Goal: Transaction & Acquisition: Purchase product/service

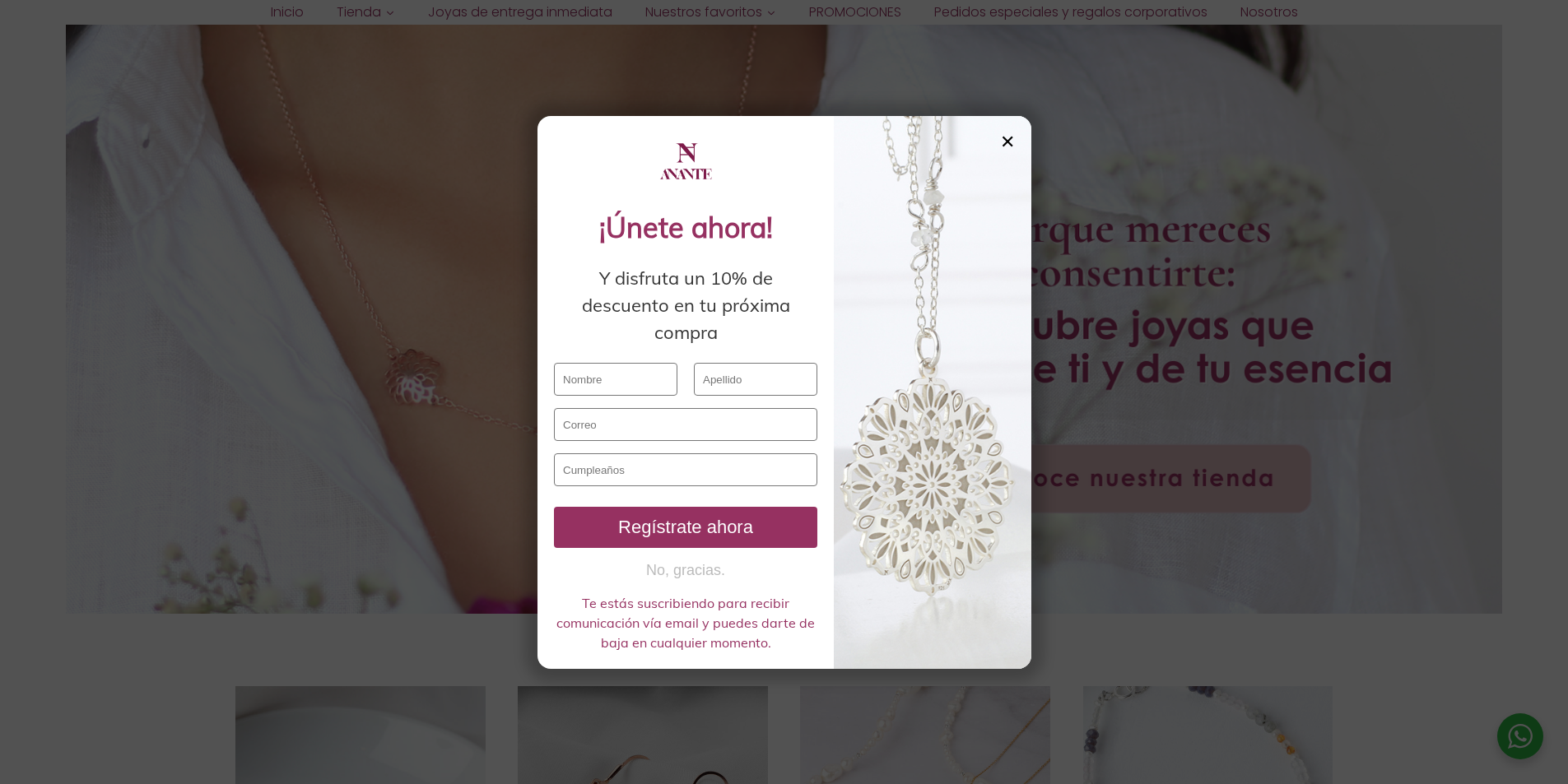
scroll to position [247, 0]
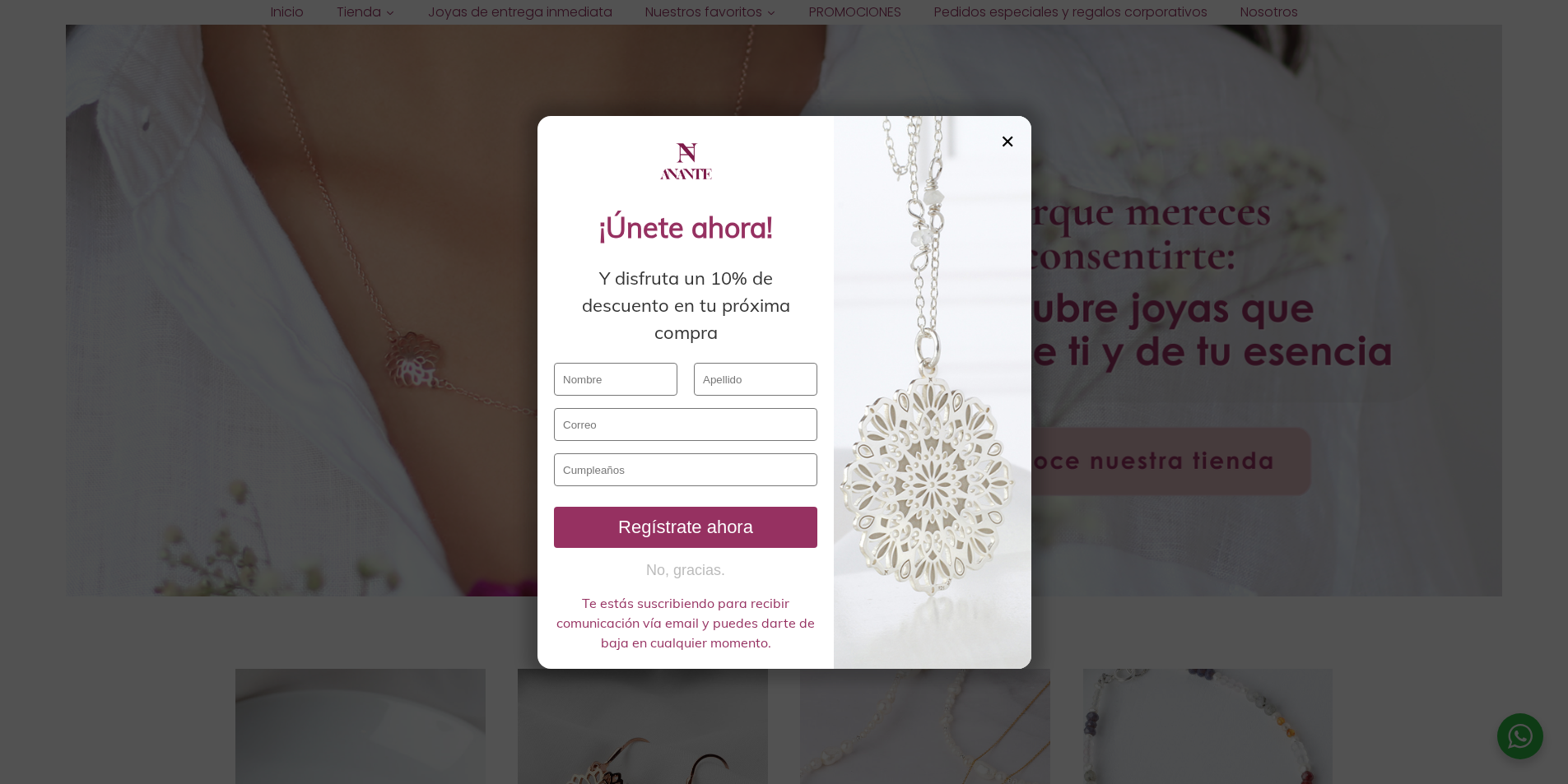
click at [605, 385] on input "text" at bounding box center [615, 379] width 123 height 33
type input "GABRIEL"
type input "JUÁREZ SERRANO"
type input "gabo_juse@hotmail.com"
click at [577, 466] on input "text" at bounding box center [686, 469] width 263 height 33
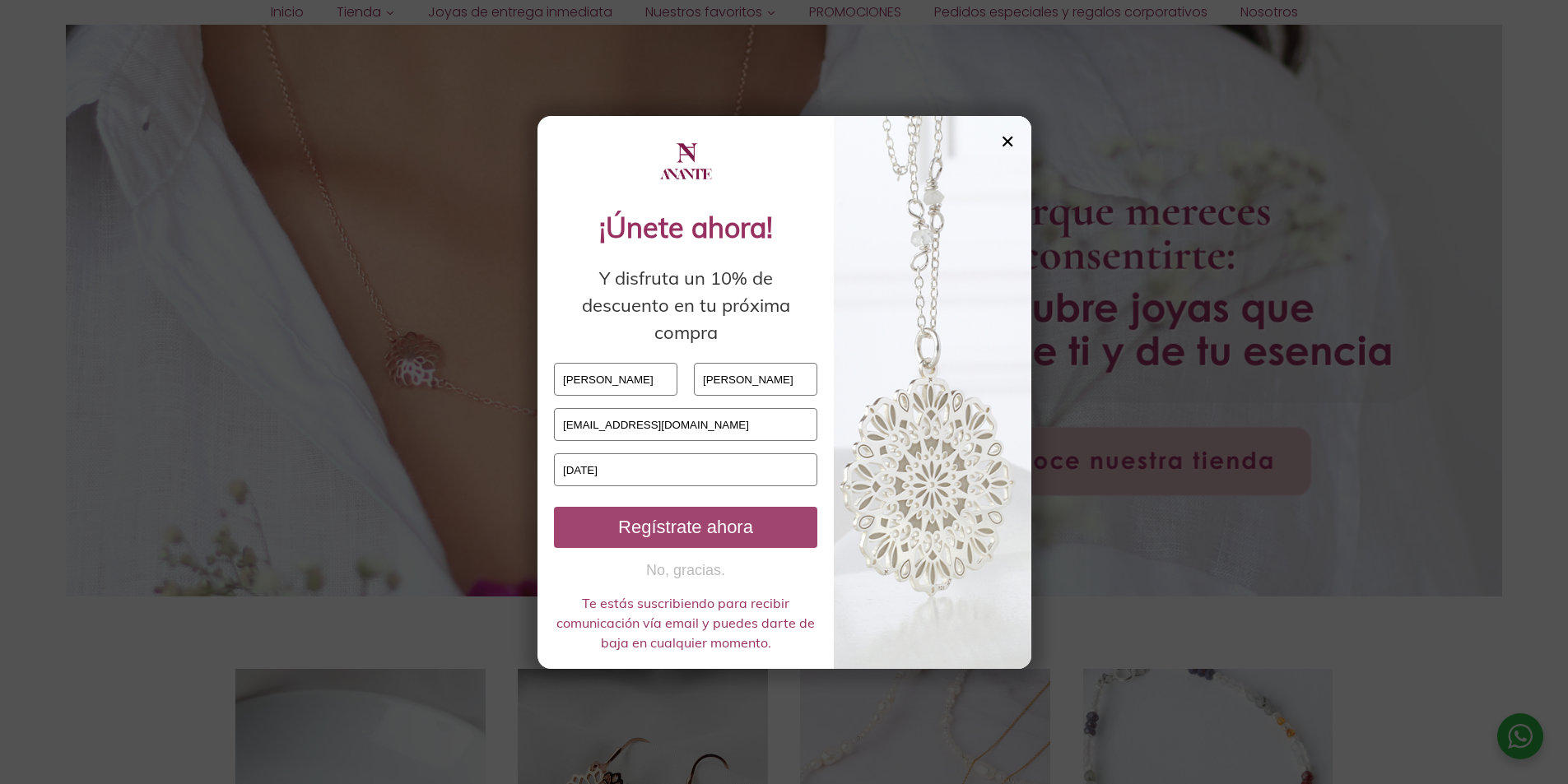
type input "13 / 06 / 1974"
click at [712, 534] on div "Regístrate ahora" at bounding box center [686, 527] width 250 height 22
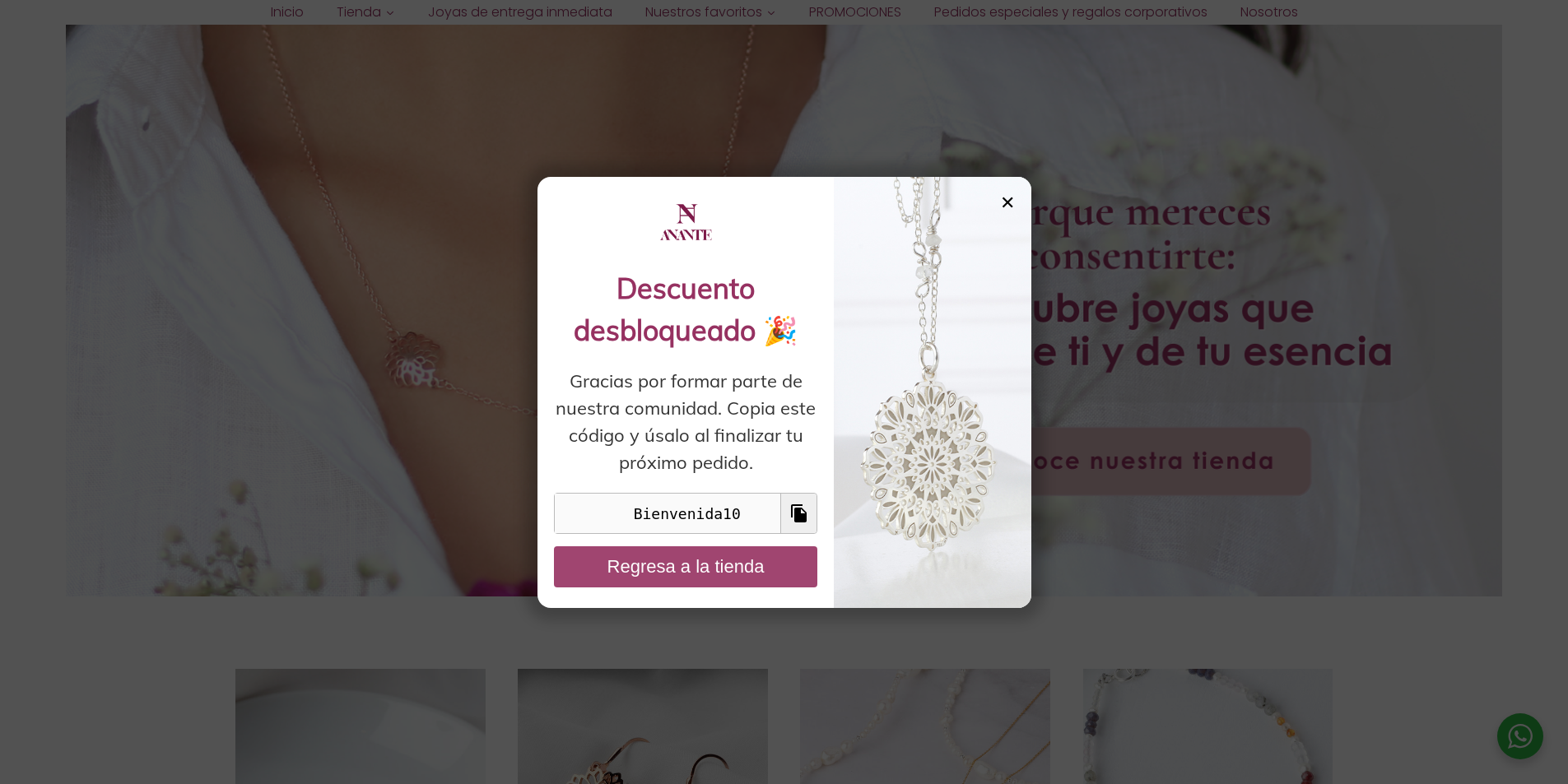
click at [691, 575] on button "Regresa a la tienda" at bounding box center [686, 567] width 263 height 41
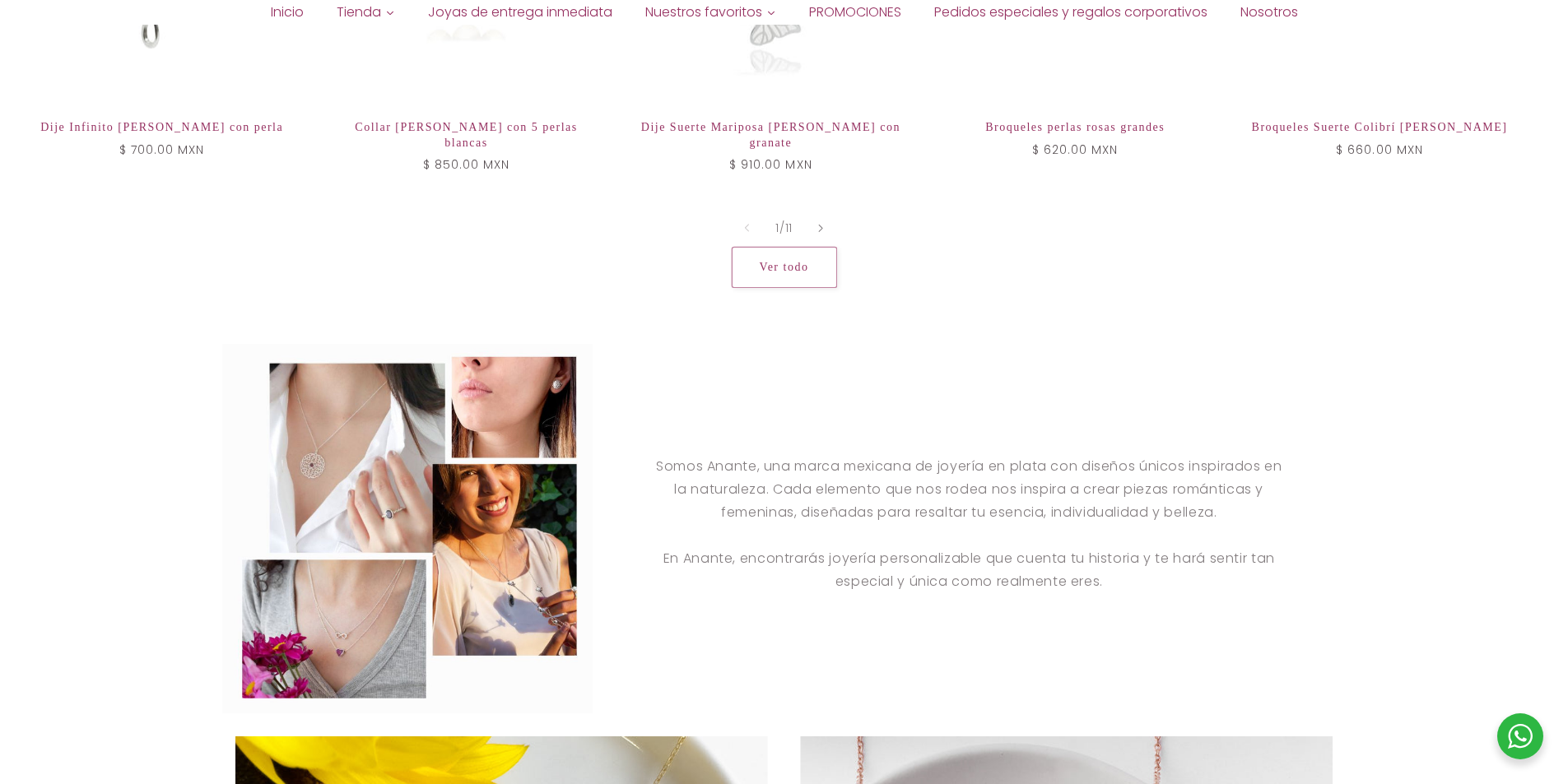
scroll to position [2161, 0]
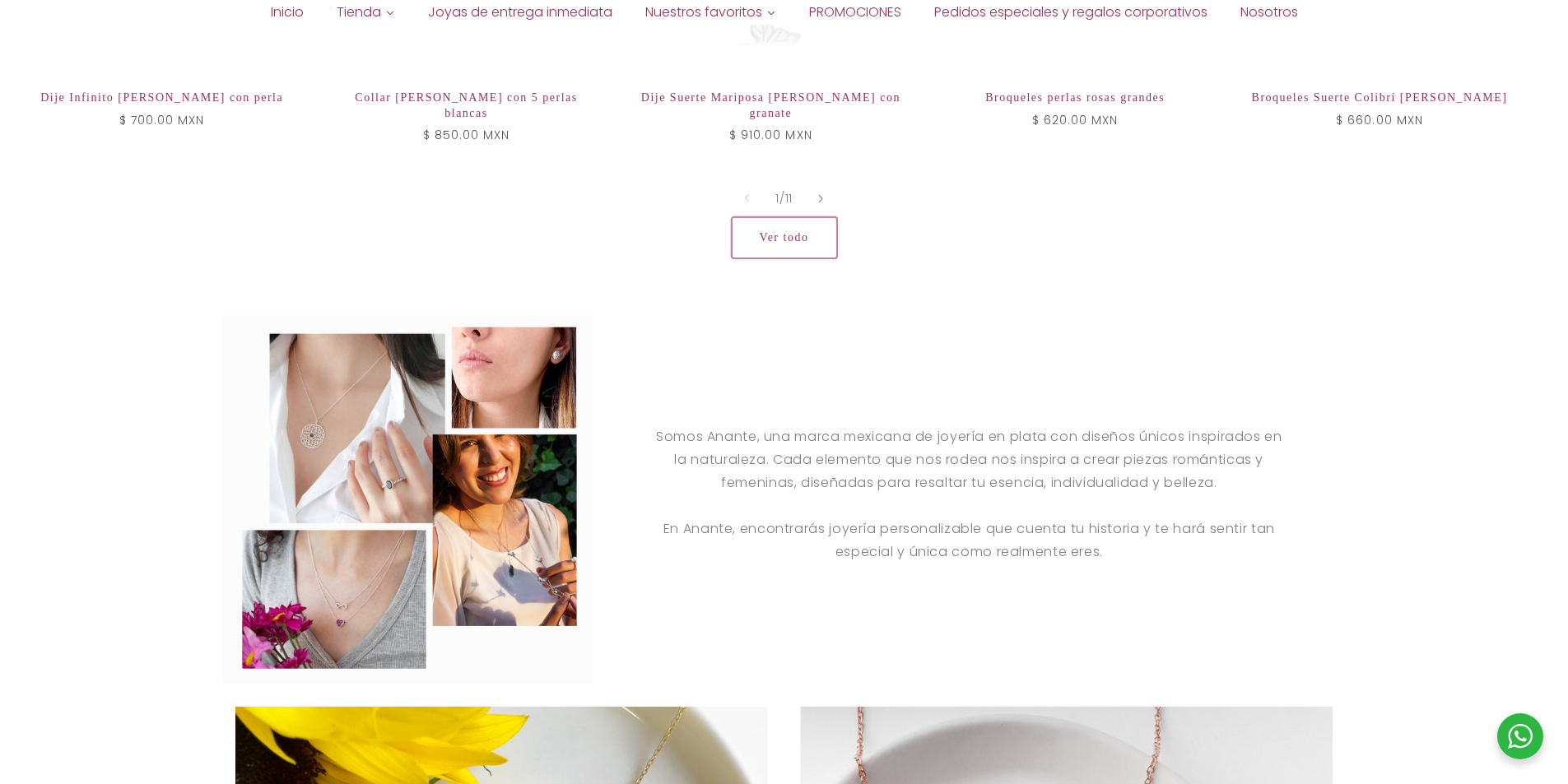
drag, startPoint x: 770, startPoint y: 234, endPoint x: 762, endPoint y: 241, distance: 10.6
click at [768, 235] on link "Ver todo" at bounding box center [784, 237] width 105 height 40
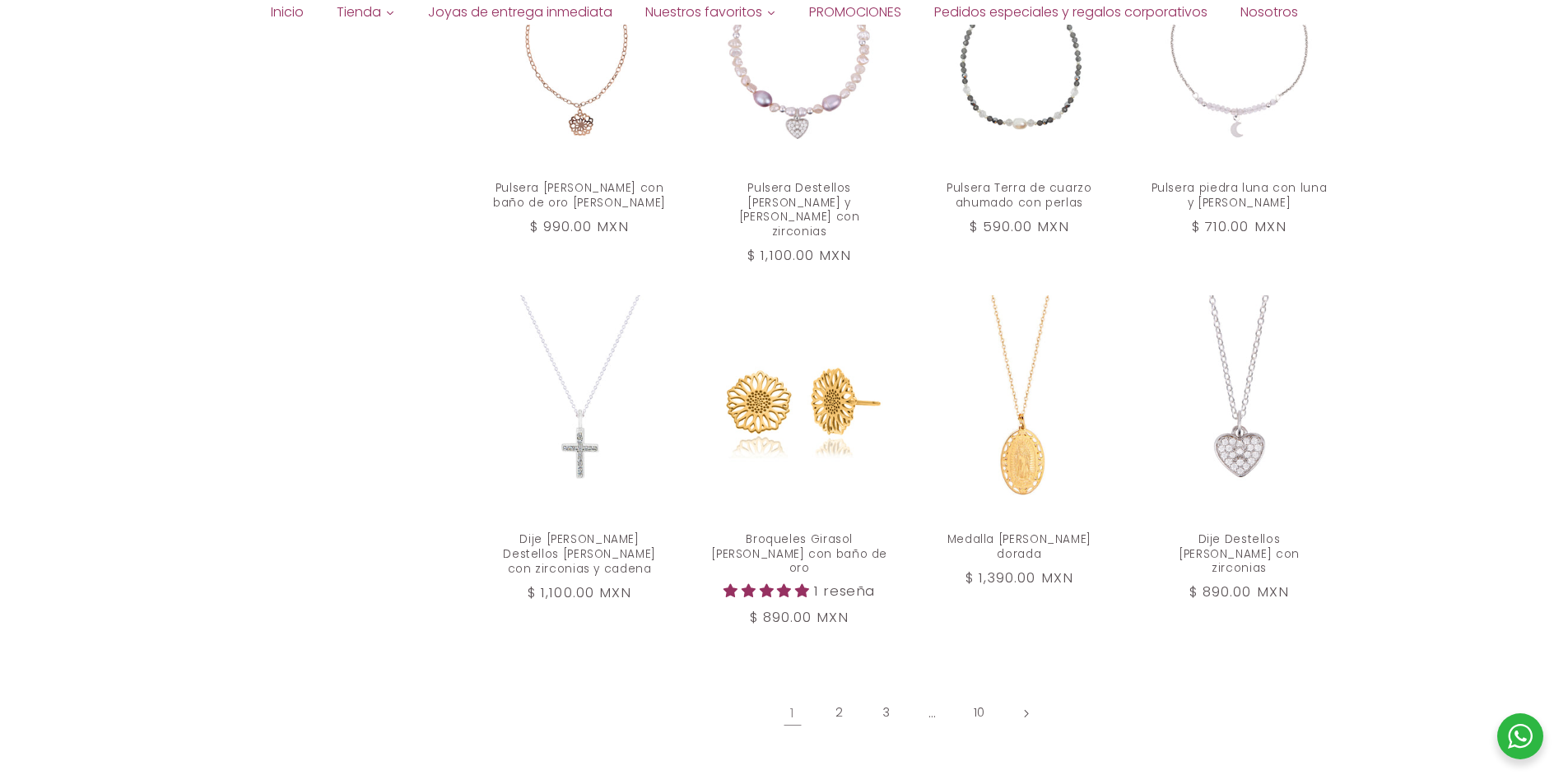
scroll to position [1748, 0]
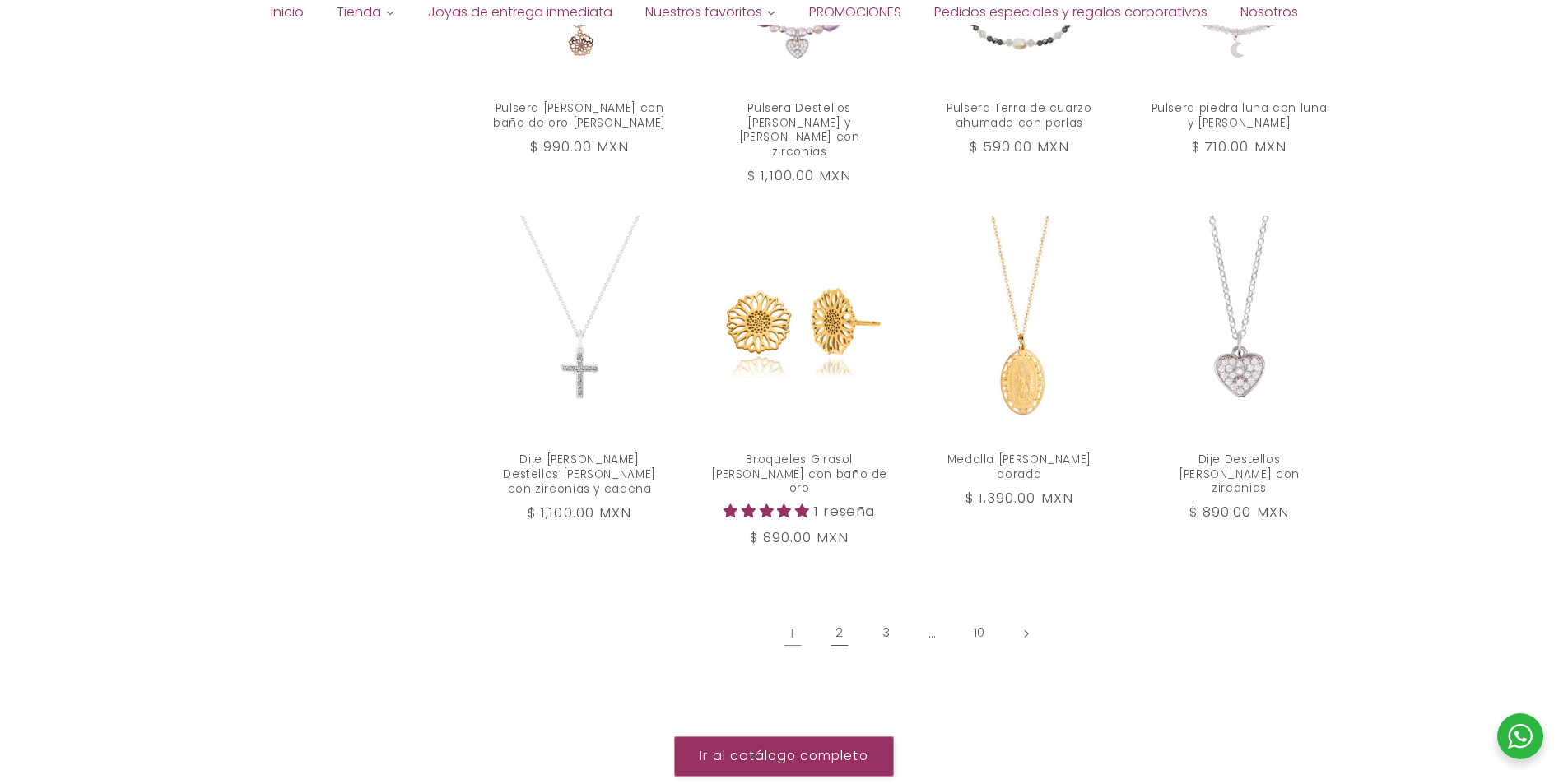
click at [839, 615] on link "2" at bounding box center [839, 634] width 38 height 38
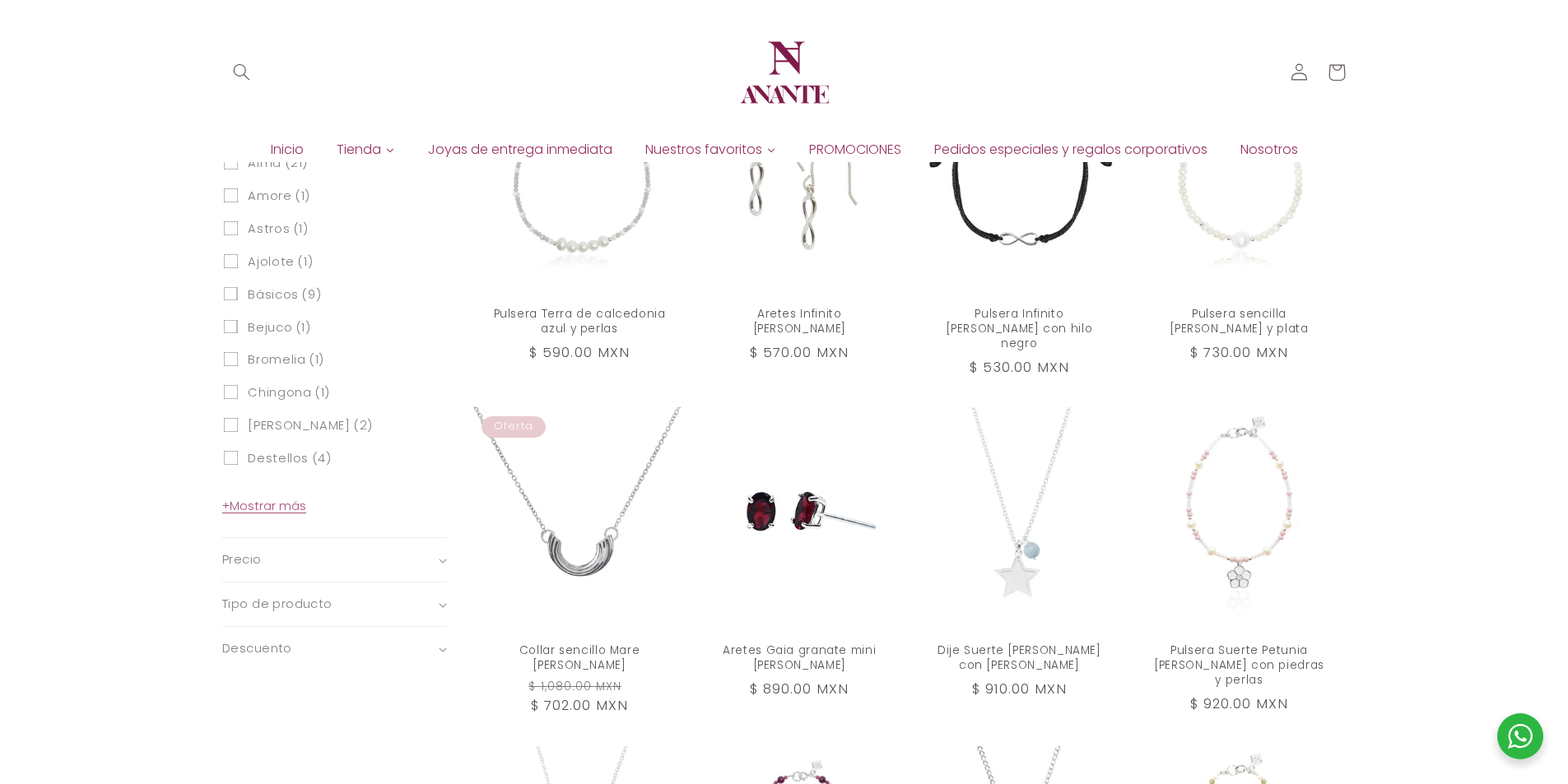
scroll to position [735, 0]
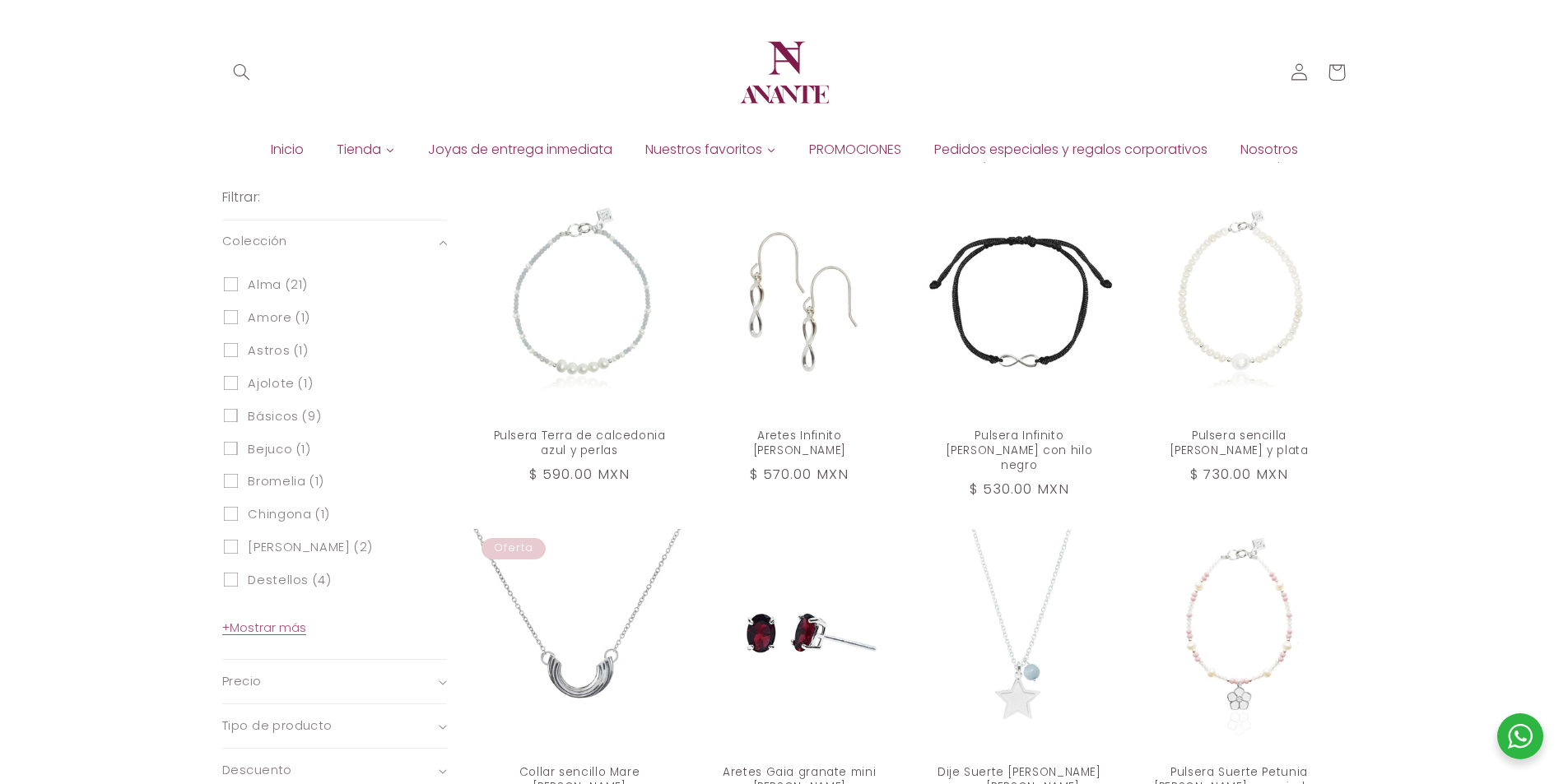
click at [278, 521] on span "Chingona (1)" at bounding box center [289, 514] width 83 height 16
click at [238, 521] on input "Chingona (1) Chingona (1 producto)" at bounding box center [230, 513] width 14 height 14
checkbox input "true"
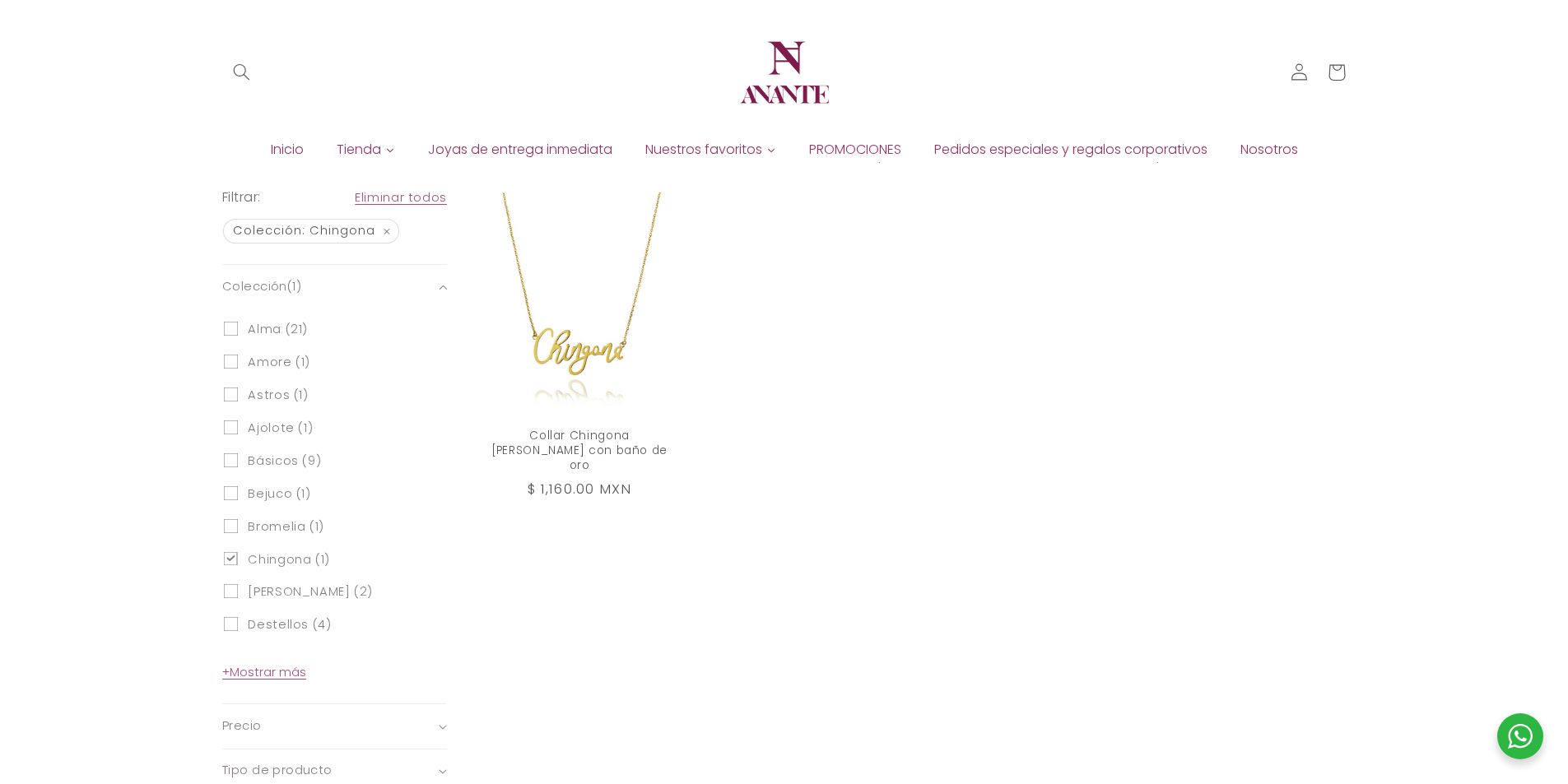
click at [238, 524] on label "Bromelia (1) Bromelia (1 producto)" at bounding box center [329, 526] width 211 height 33
click at [238, 524] on input "Bromelia (1) Bromelia (1 producto)" at bounding box center [230, 525] width 14 height 14
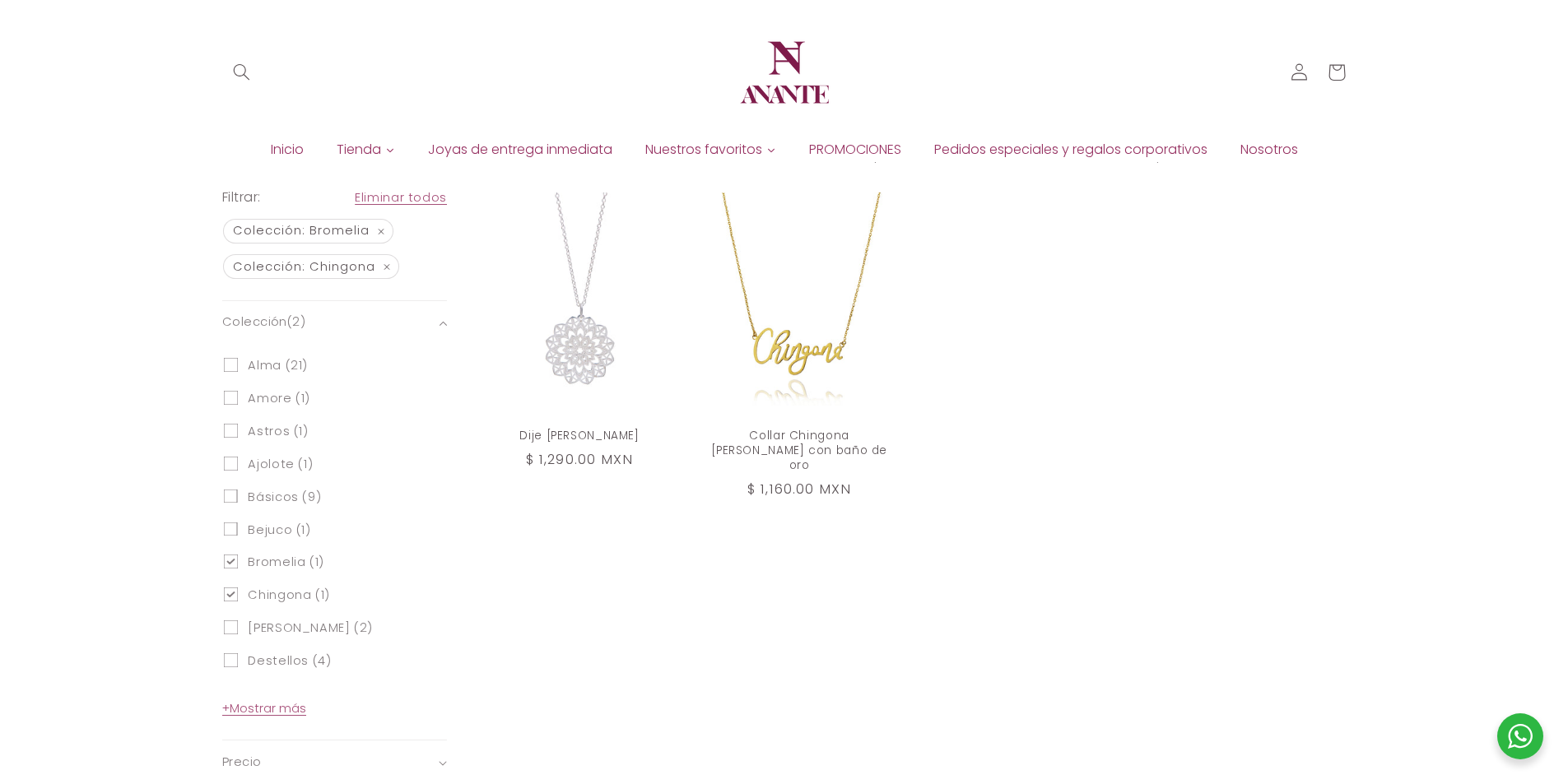
click at [234, 560] on icon at bounding box center [230, 561] width 7 height 4
click at [234, 560] on input "Bromelia (1) Bromelia (1 producto)" at bounding box center [230, 561] width 14 height 14
checkbox input "false"
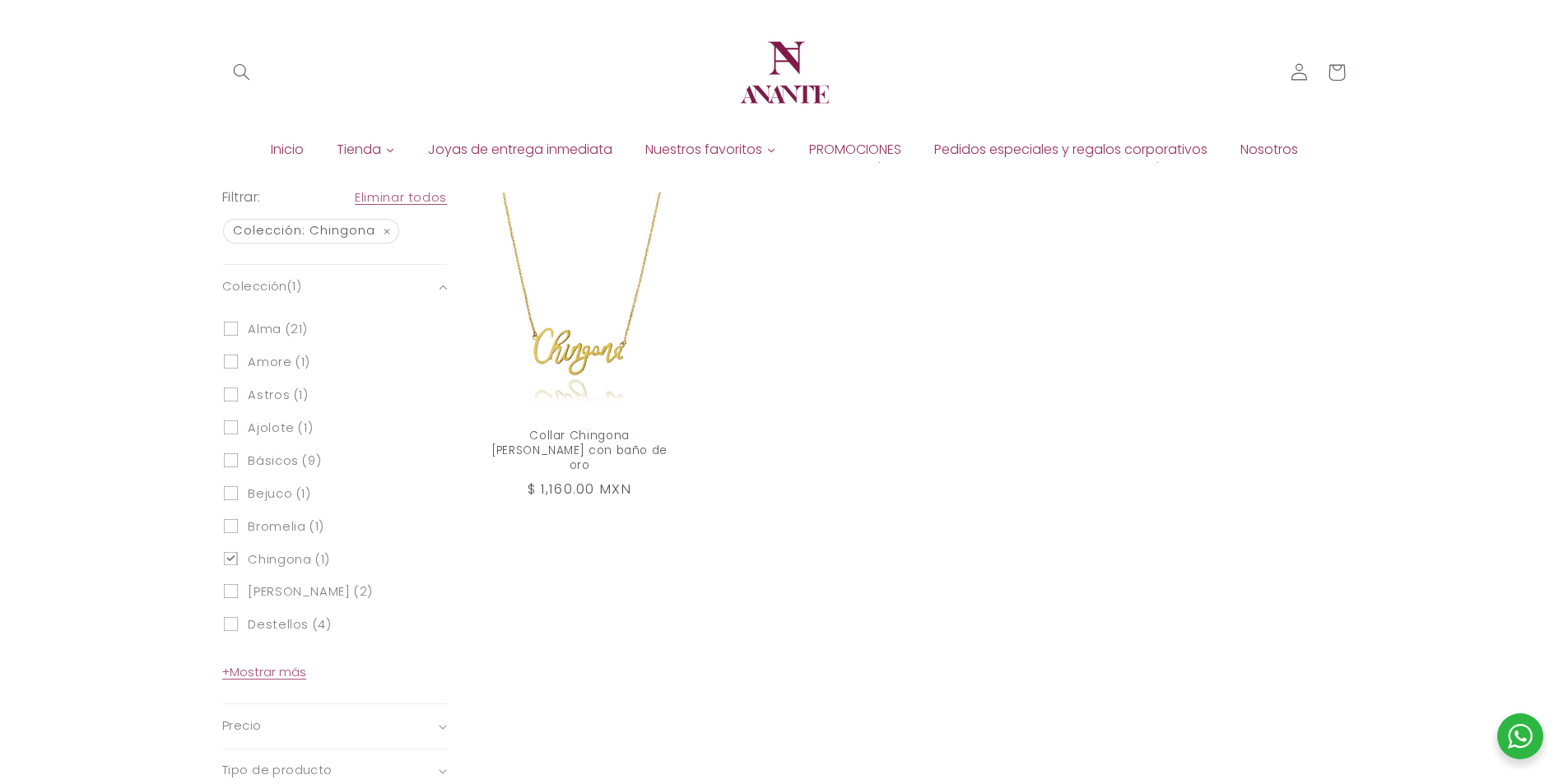
click at [234, 560] on icon at bounding box center [231, 558] width 10 height 6
click at [234, 560] on input "Chingona (1) Chingona (1 producto)" at bounding box center [230, 557] width 14 height 14
checkbox input "false"
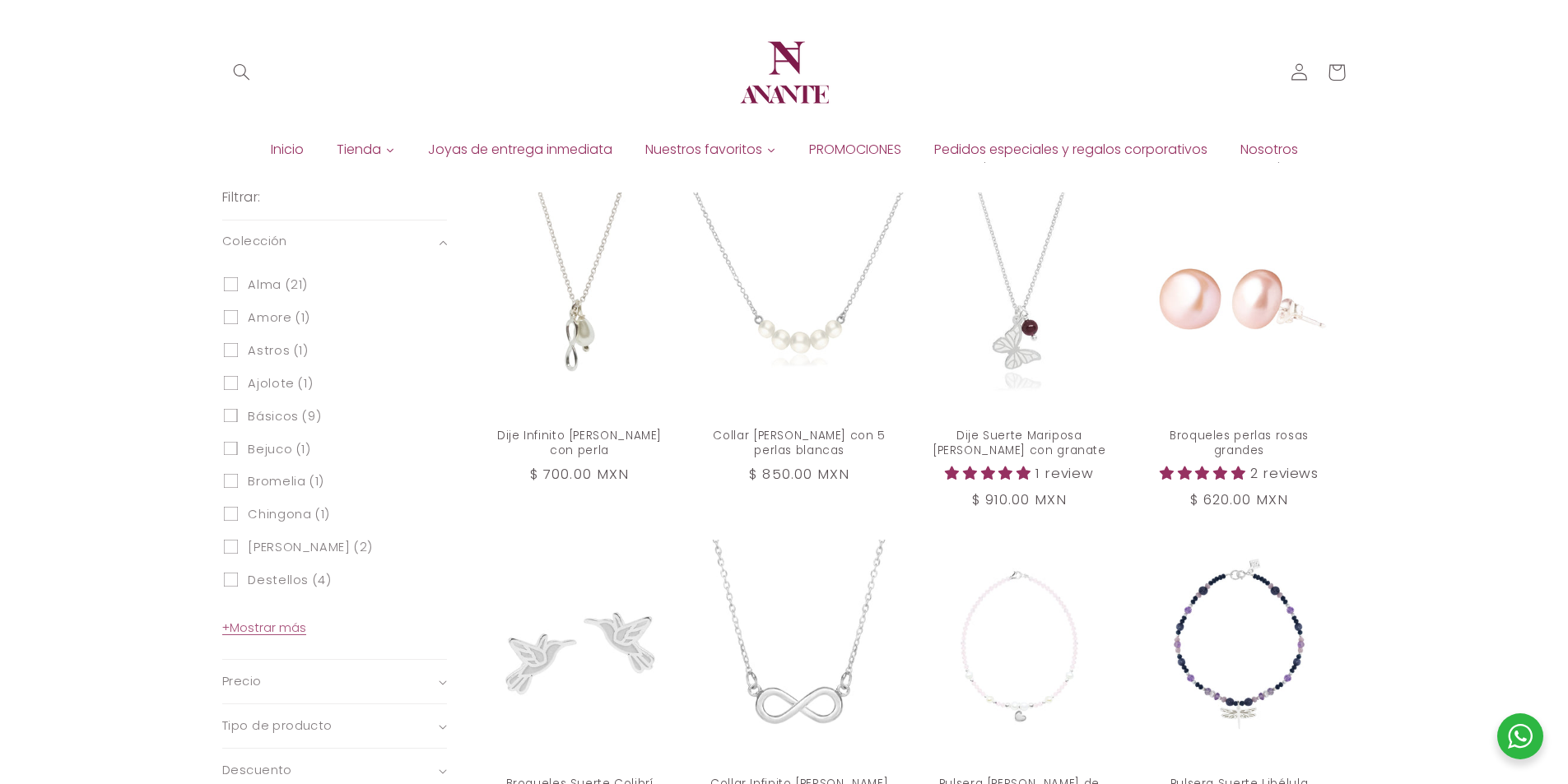
click at [237, 280] on input "Alma (21) Alma (21 productos)" at bounding box center [230, 284] width 14 height 14
checkbox input "true"
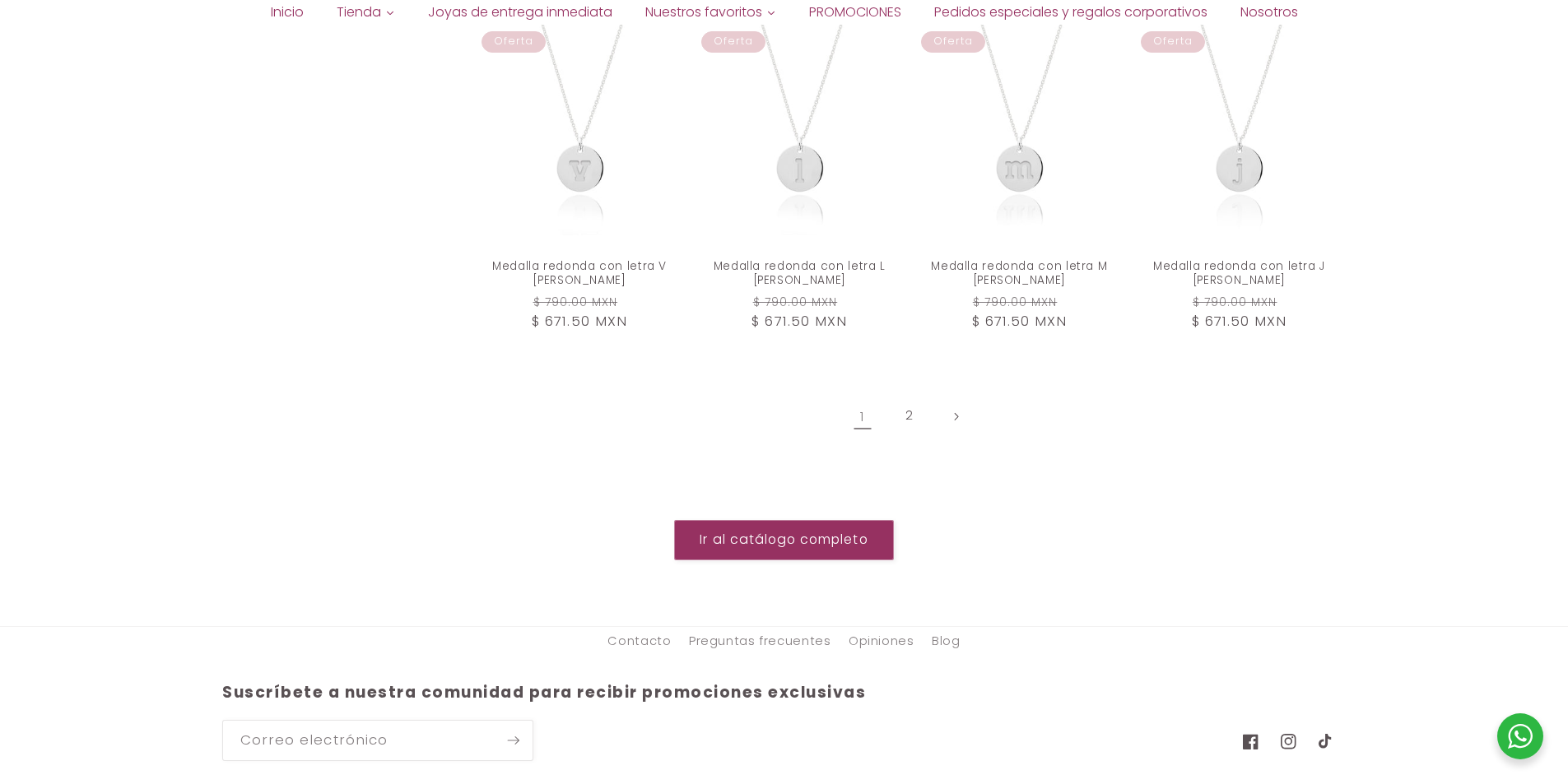
scroll to position [1969, 0]
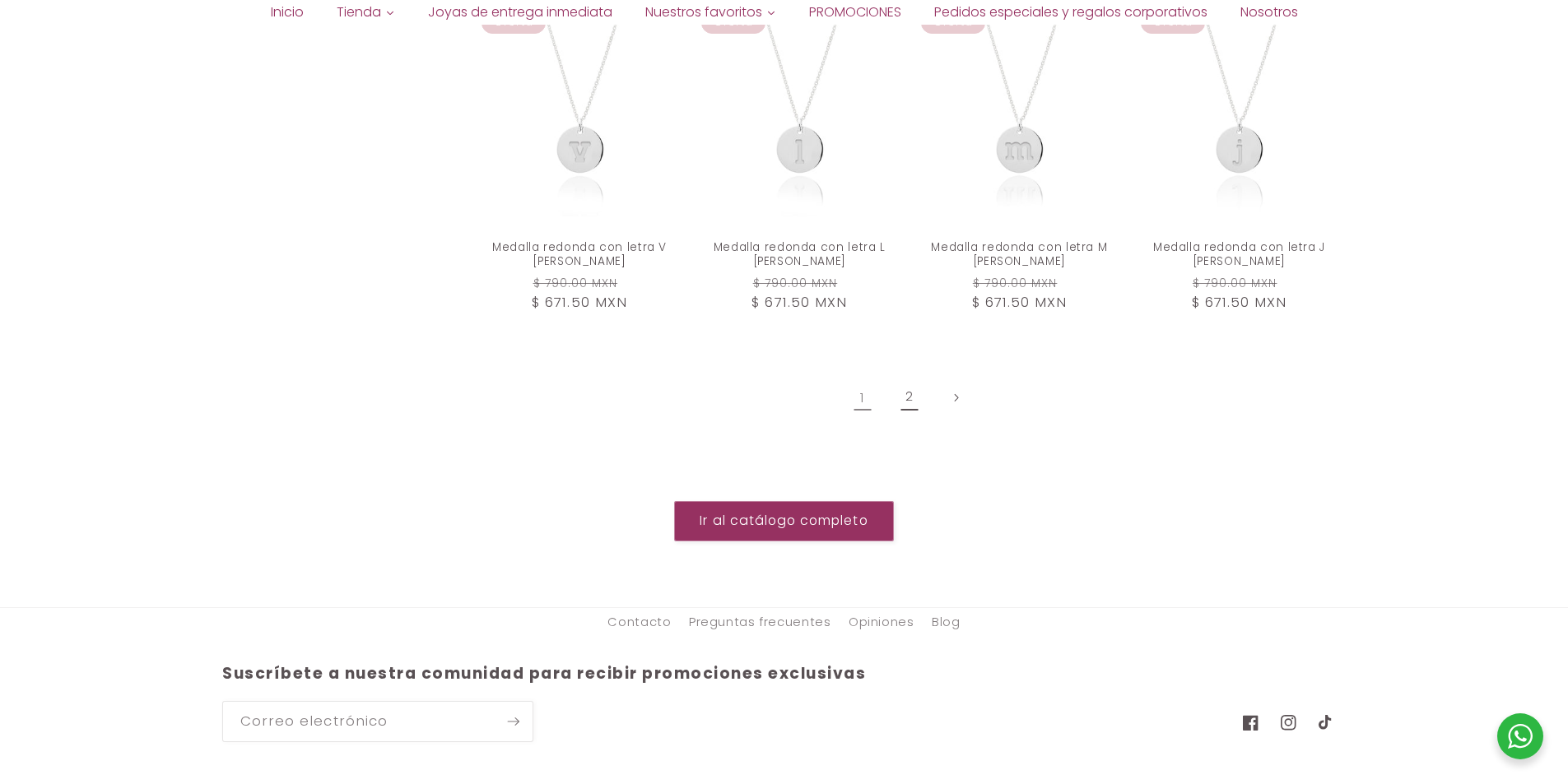
click at [911, 379] on link "2" at bounding box center [910, 398] width 38 height 38
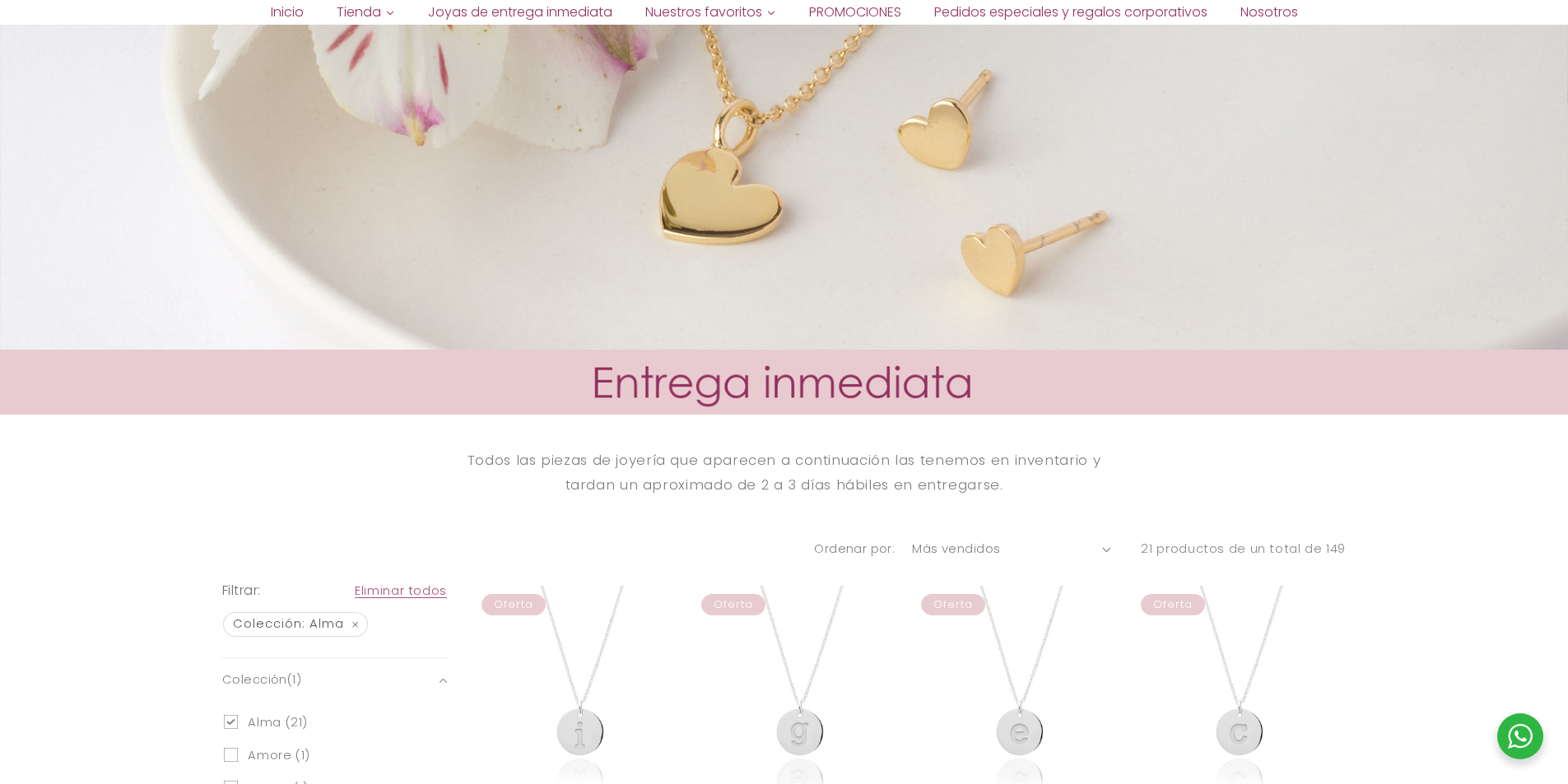
scroll to position [683, 0]
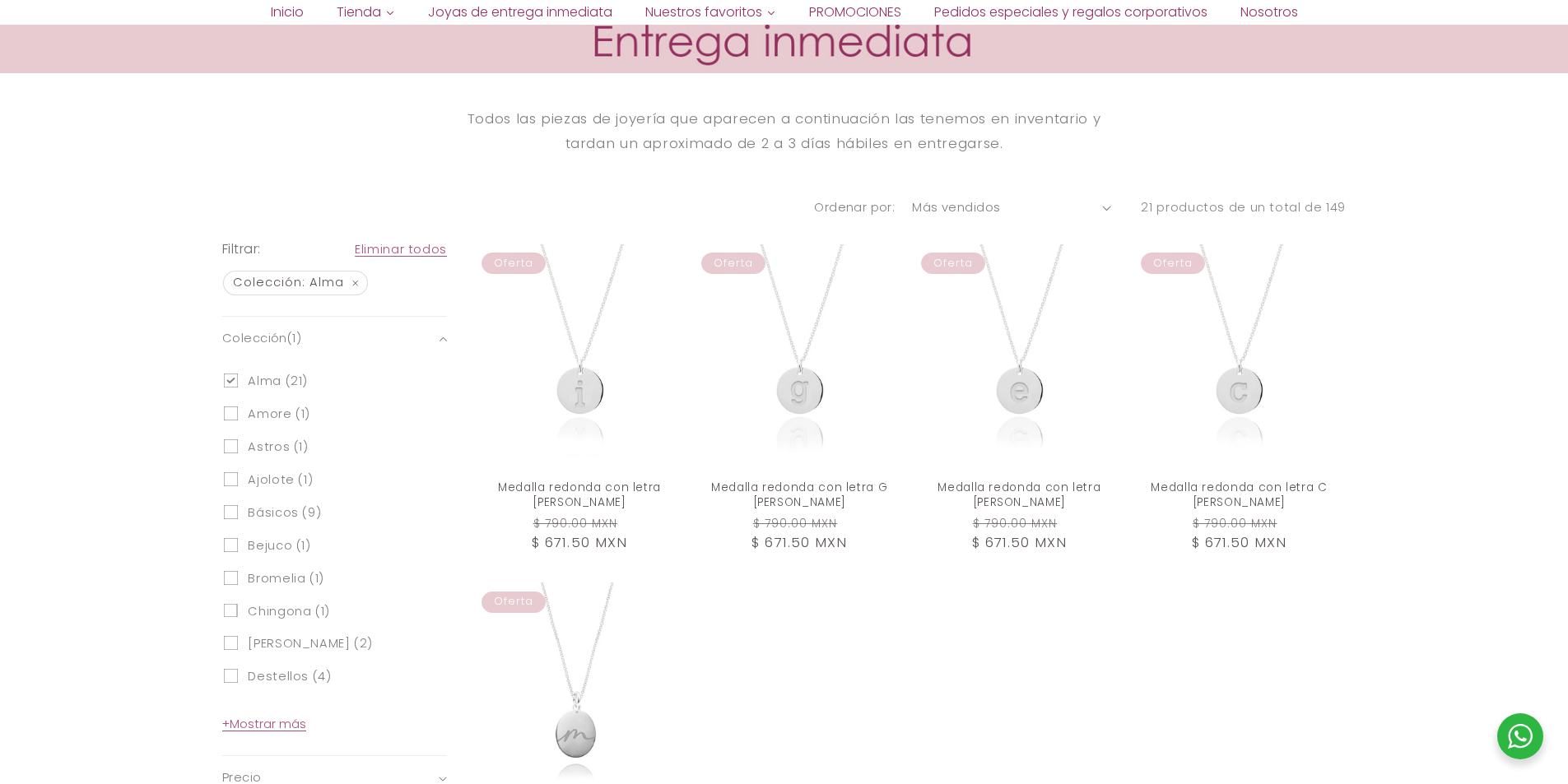
click at [233, 384] on input "Alma (21) Alma (21 productos)" at bounding box center [230, 380] width 14 height 14
checkbox input "false"
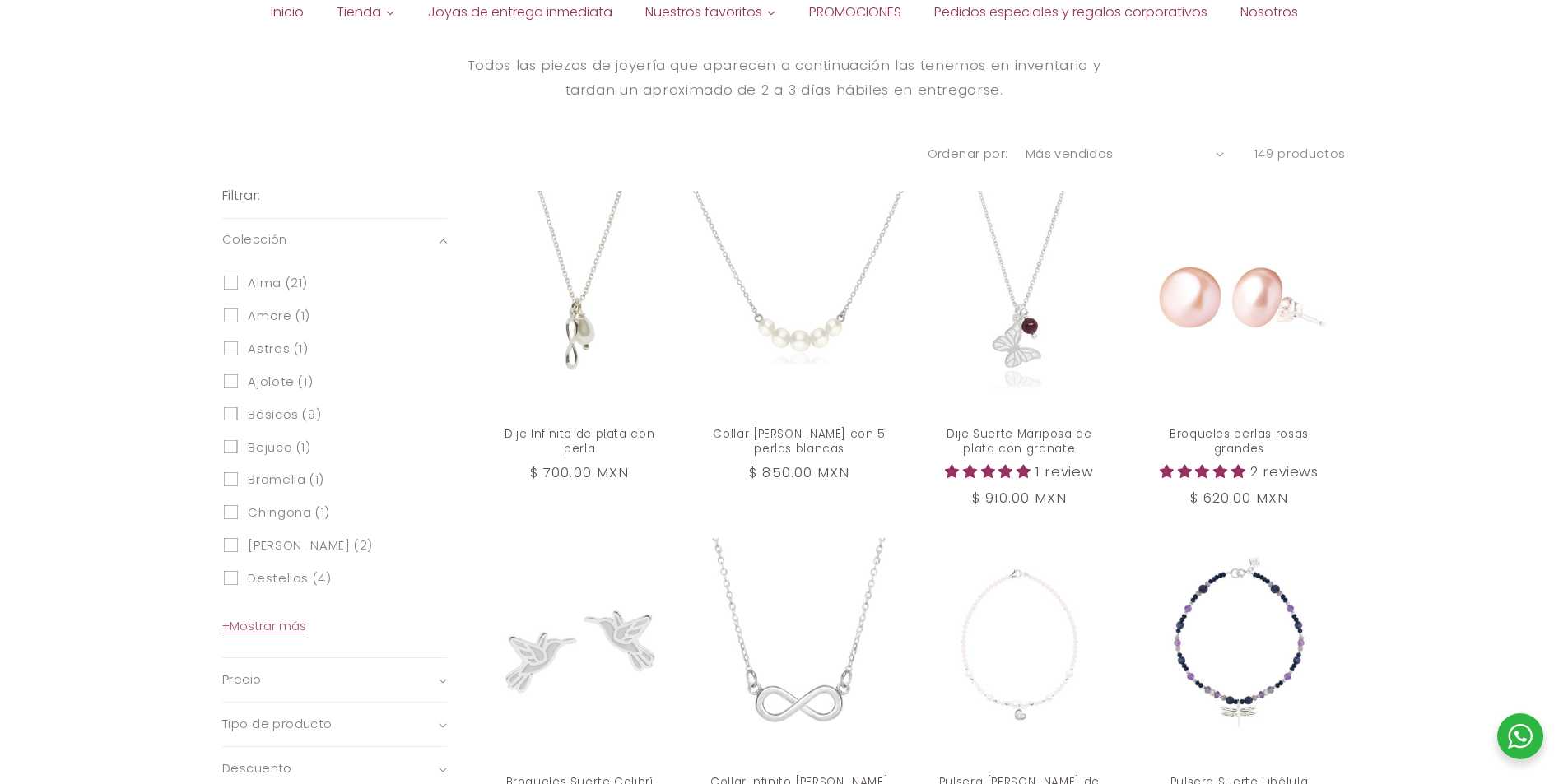
scroll to position [766, 0]
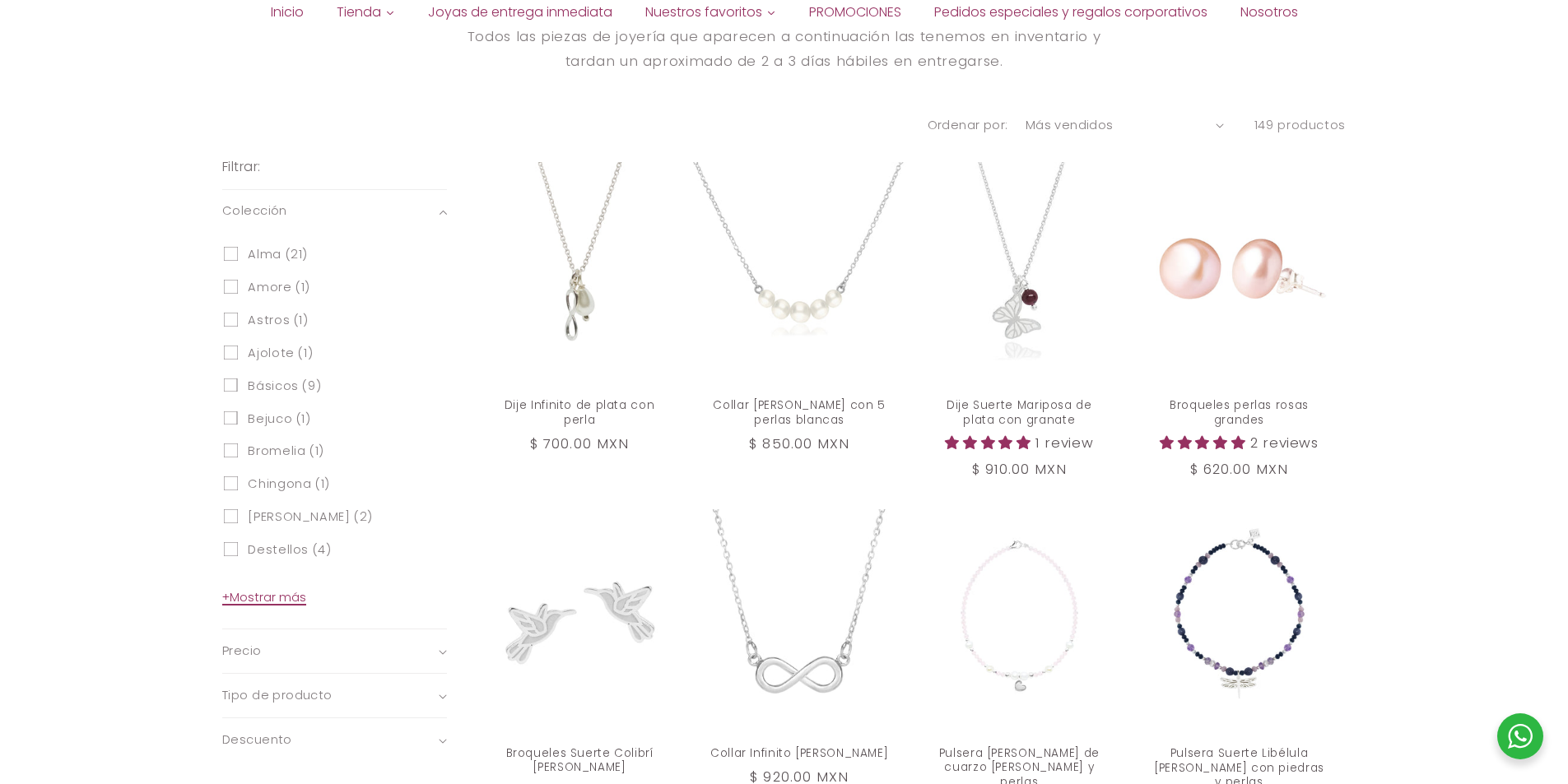
click at [287, 602] on span "+ Mostrar más" at bounding box center [263, 598] width 84 height 17
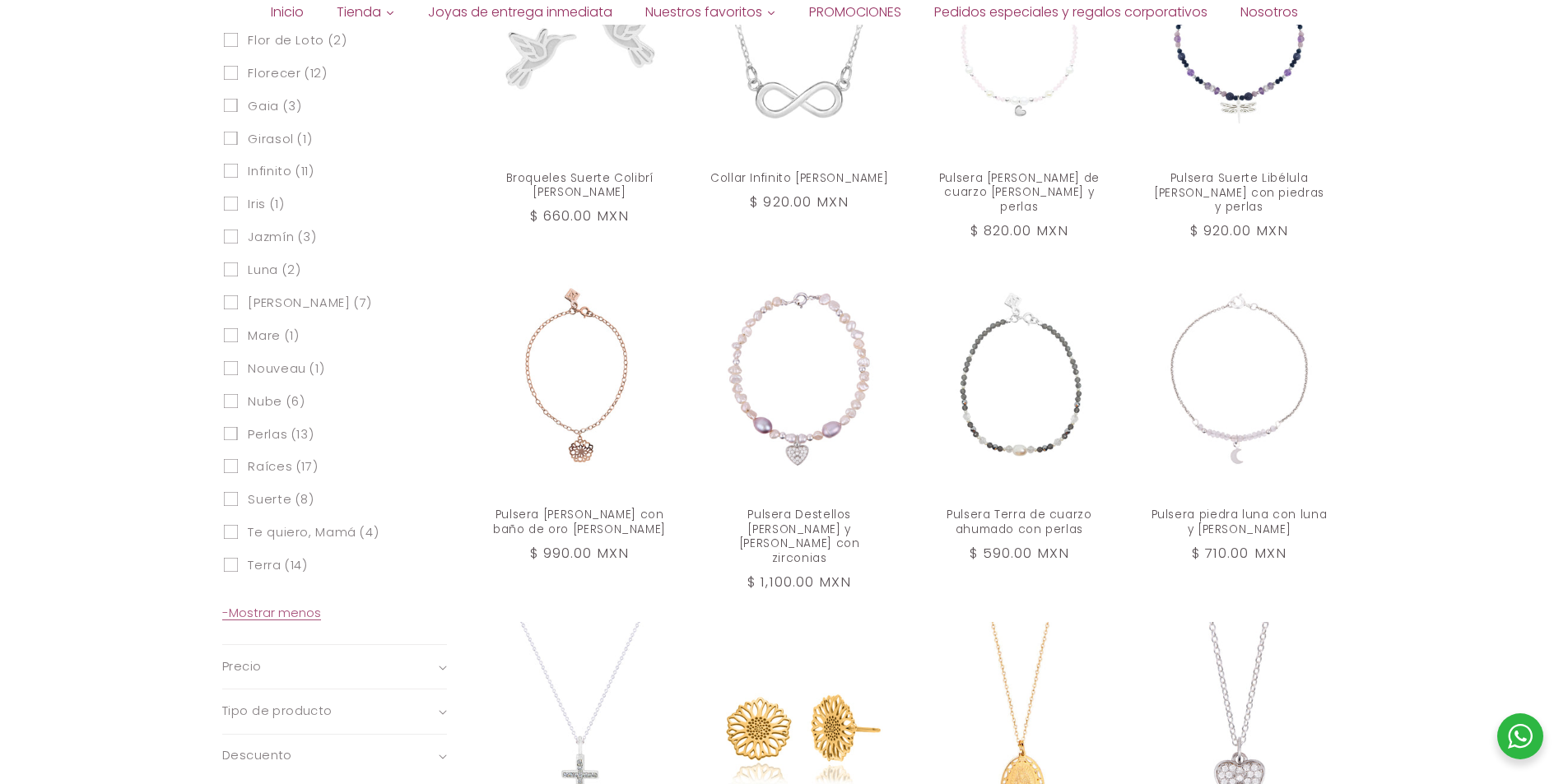
scroll to position [1341, 0]
click at [228, 434] on input "Perlas (13) Perlas (13 productos)" at bounding box center [230, 431] width 14 height 14
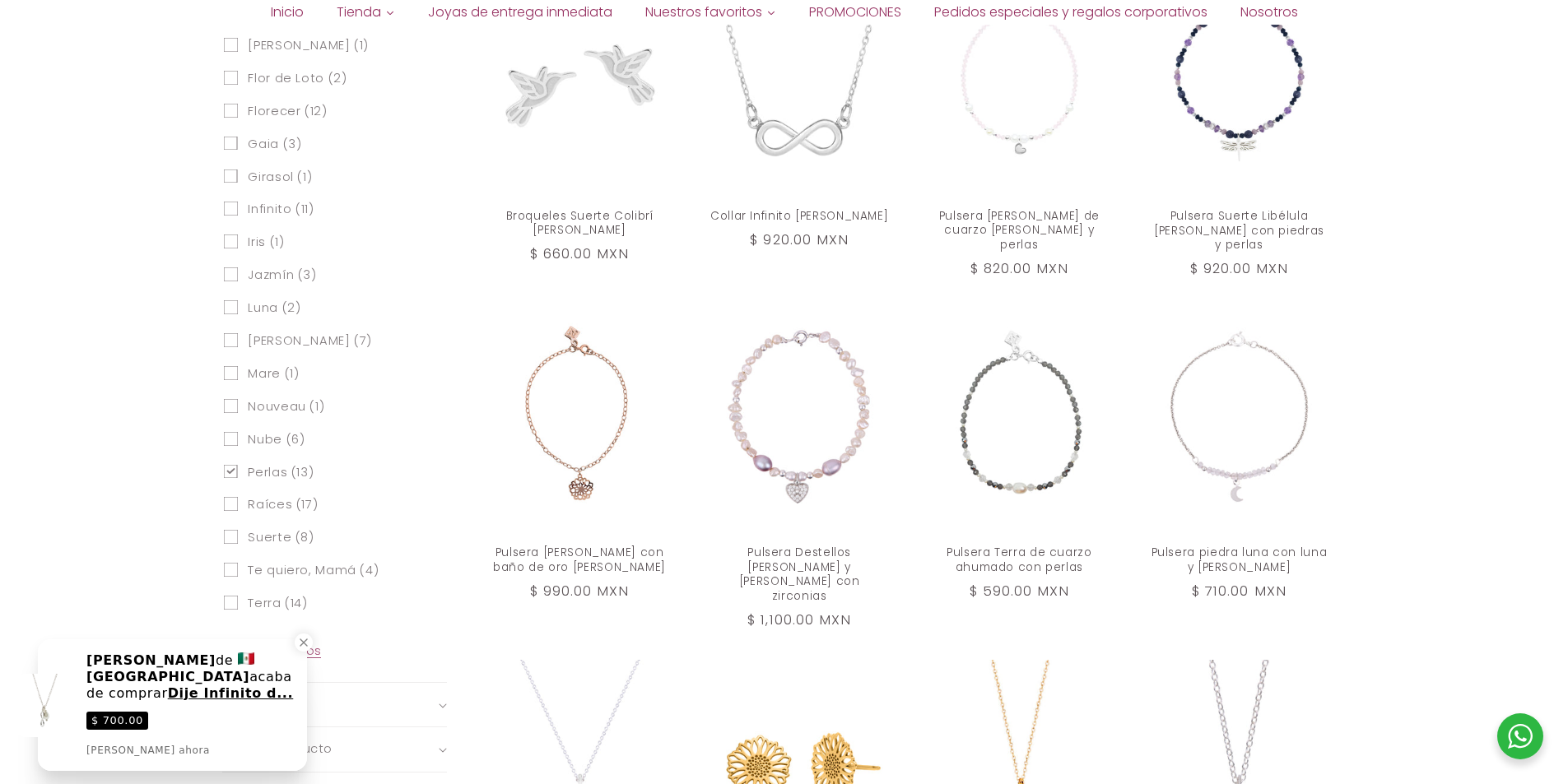
scroll to position [1424, 0]
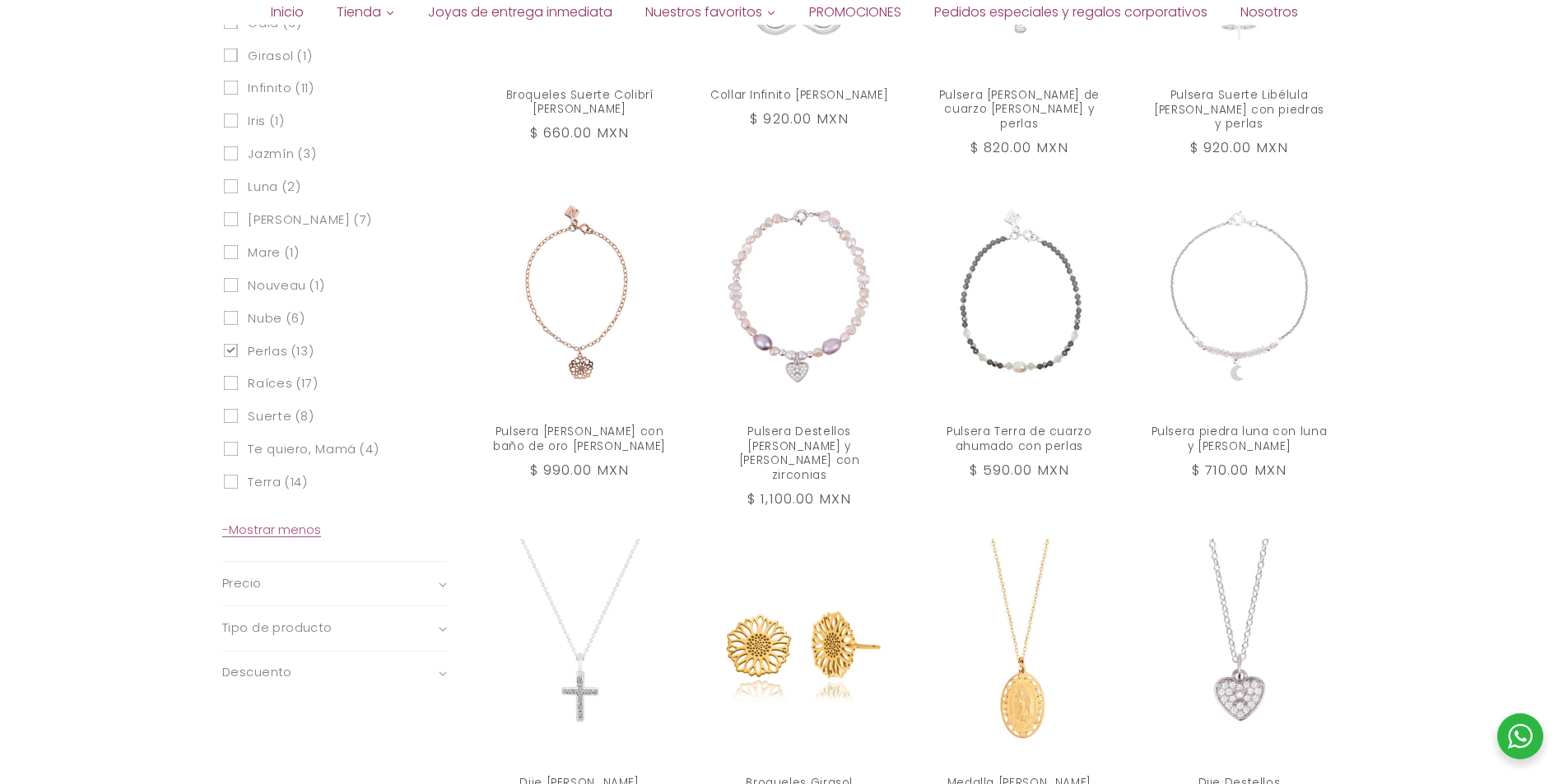
click at [261, 352] on span "Perlas (13)" at bounding box center [280, 352] width 66 height 16
click at [238, 352] on input "Perlas (13) Perlas (13 productos)" at bounding box center [230, 350] width 14 height 14
click at [256, 353] on span "Perlas (13)" at bounding box center [280, 352] width 66 height 16
click at [238, 353] on input "Perlas (13) Perlas (13 productos)" at bounding box center [230, 350] width 14 height 14
checkbox input "true"
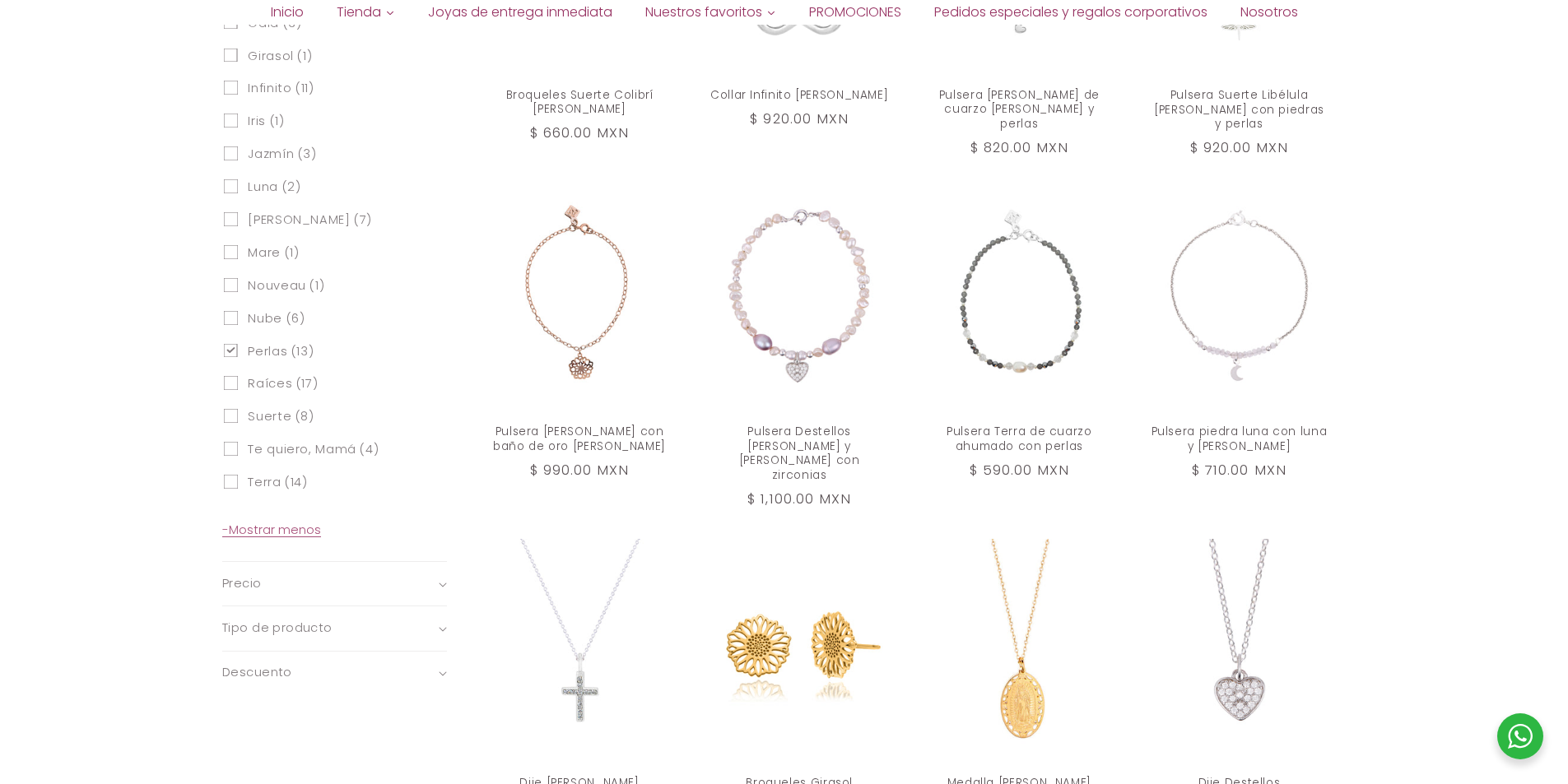
click at [267, 411] on span "Suerte (8)" at bounding box center [280, 416] width 66 height 16
click at [238, 411] on input "Suerte (8) Suerte (8 productos)" at bounding box center [230, 416] width 14 height 14
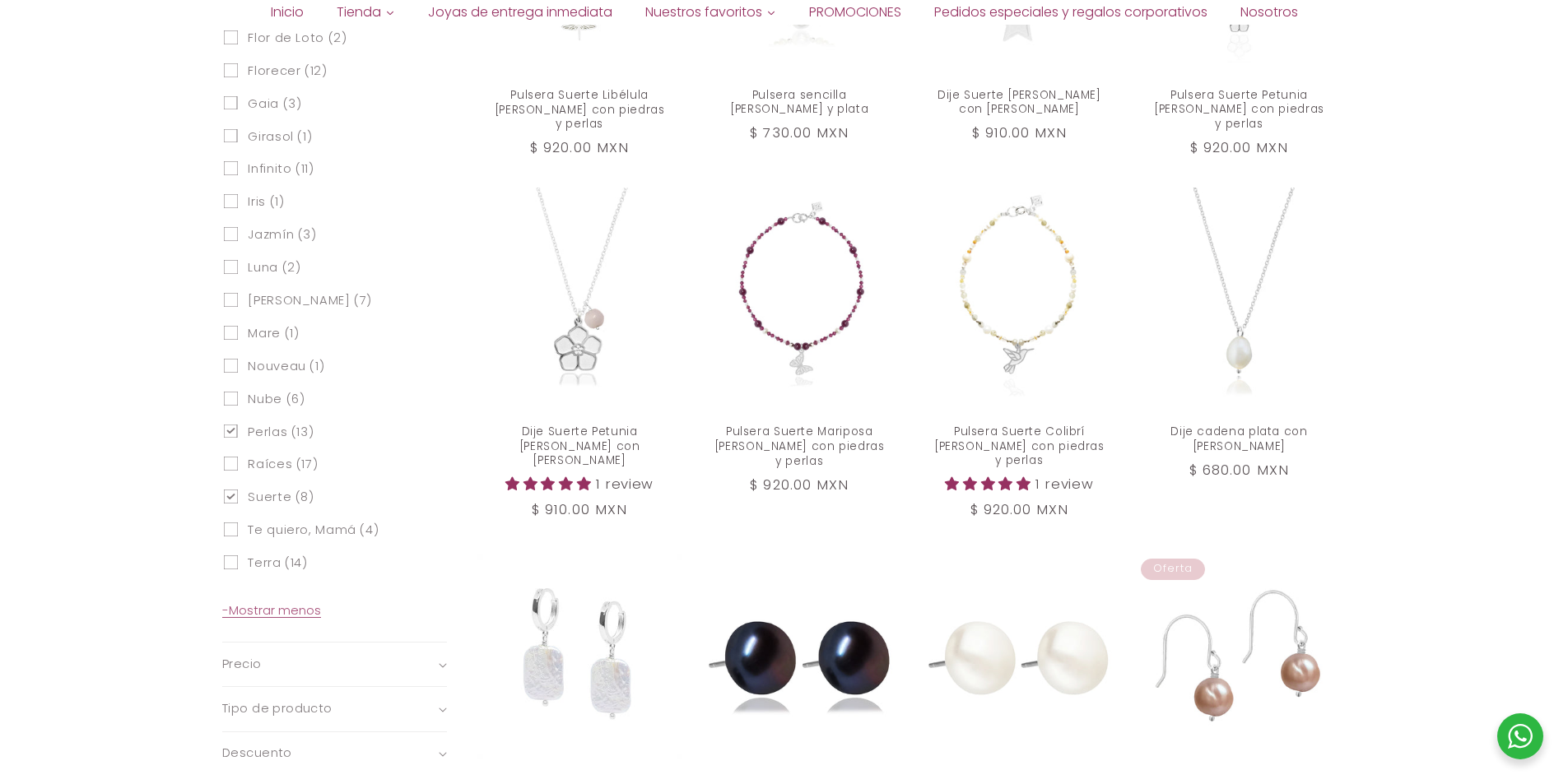
scroll to position [1504, 0]
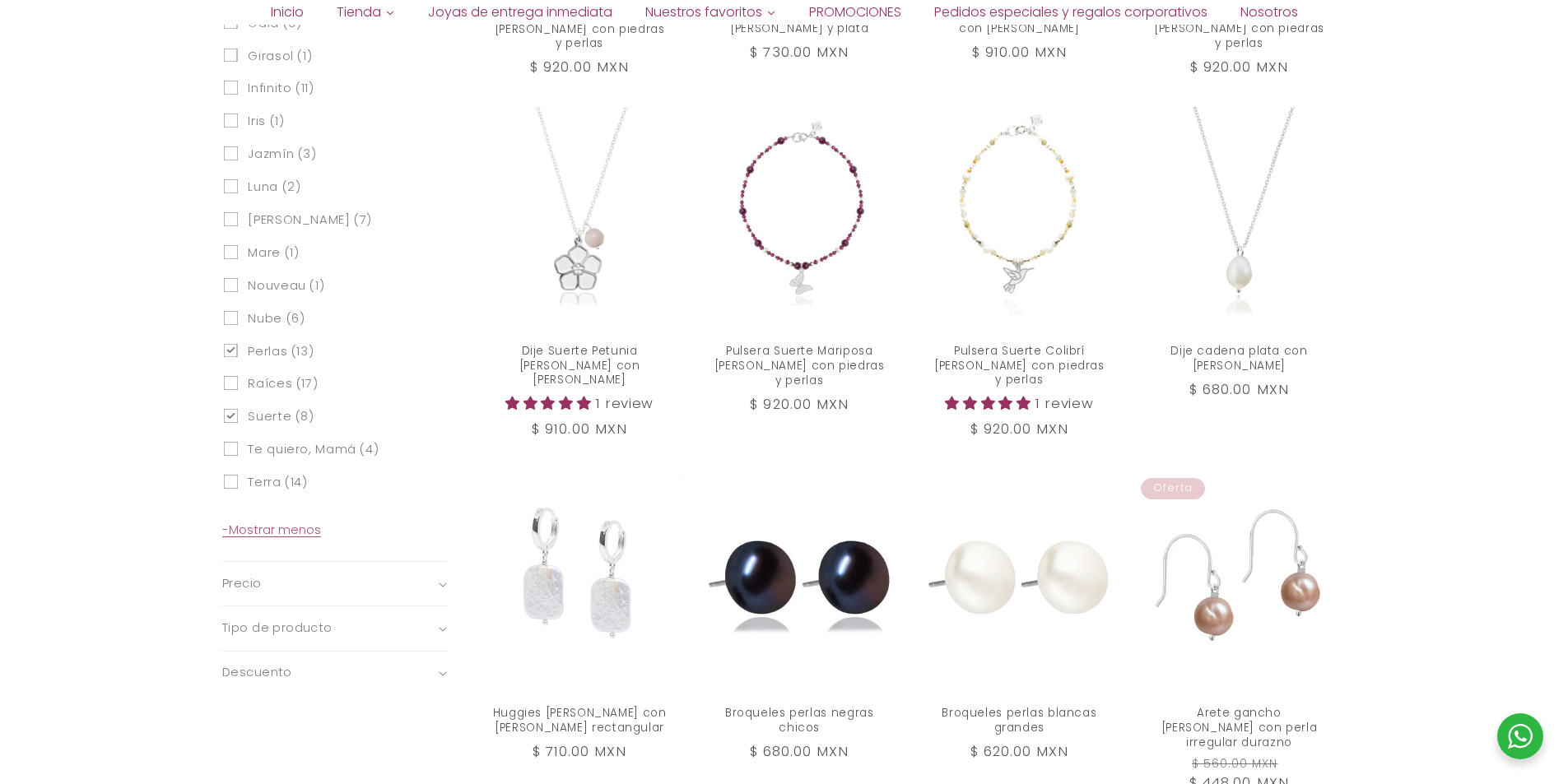
click at [231, 414] on icon at bounding box center [231, 416] width 10 height 6
click at [231, 414] on input "Suerte (8) Suerte (8 productos)" at bounding box center [230, 416] width 14 height 14
checkbox input "false"
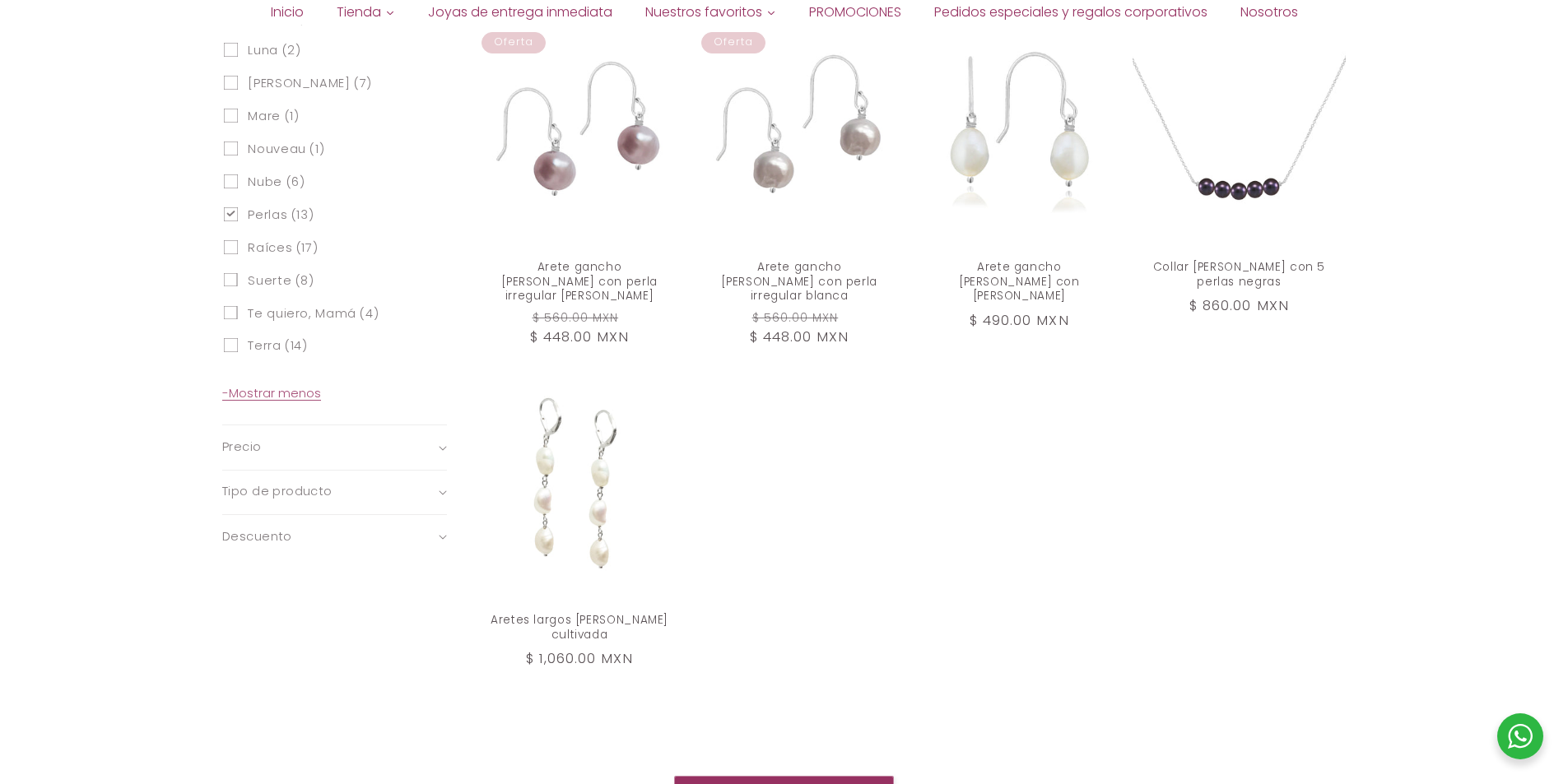
scroll to position [1634, 0]
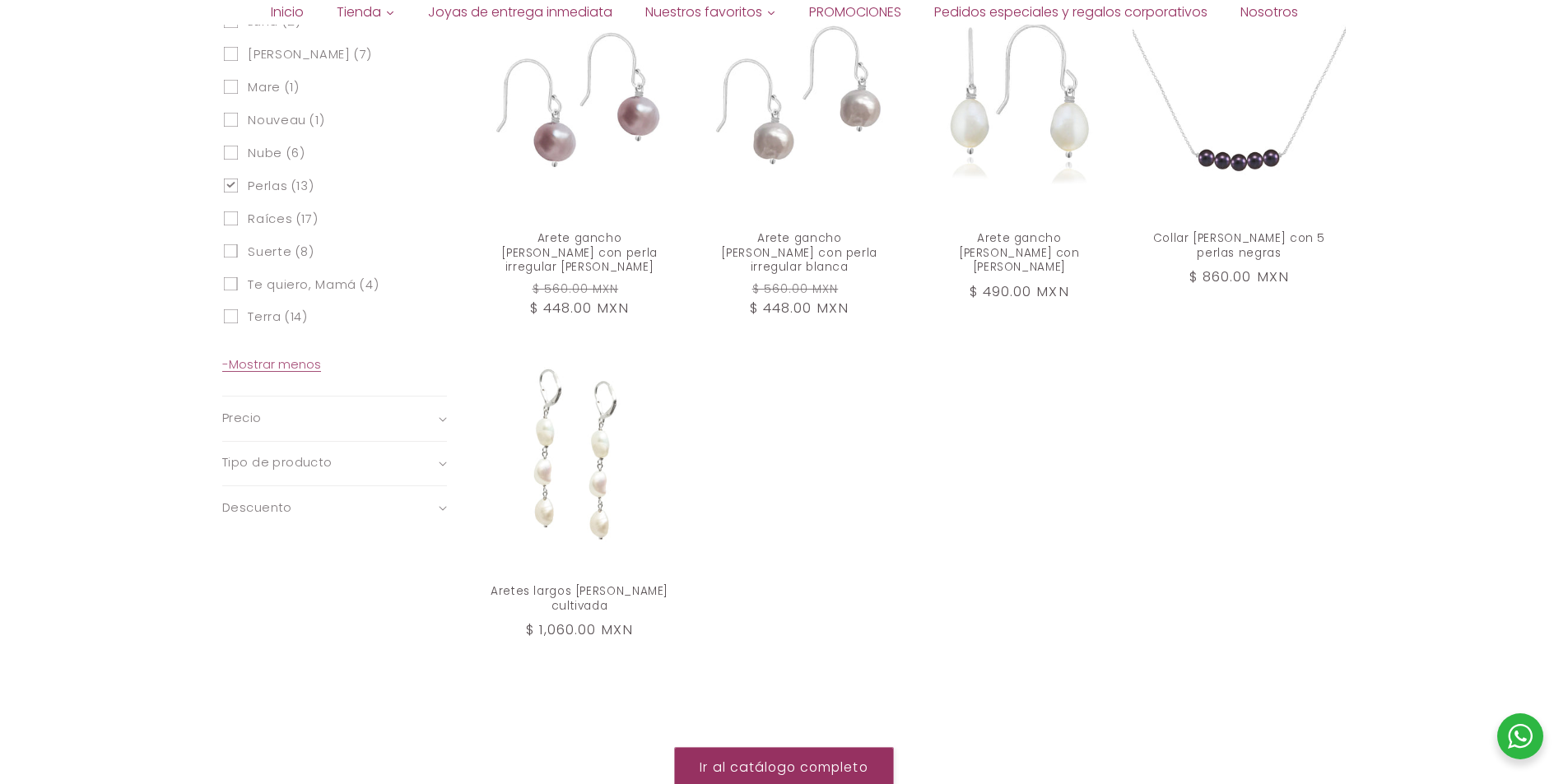
click at [233, 182] on icon at bounding box center [231, 184] width 10 height 6
click at [233, 182] on input "Perlas (13) Perlas (13 productos)" at bounding box center [230, 185] width 14 height 14
checkbox input "false"
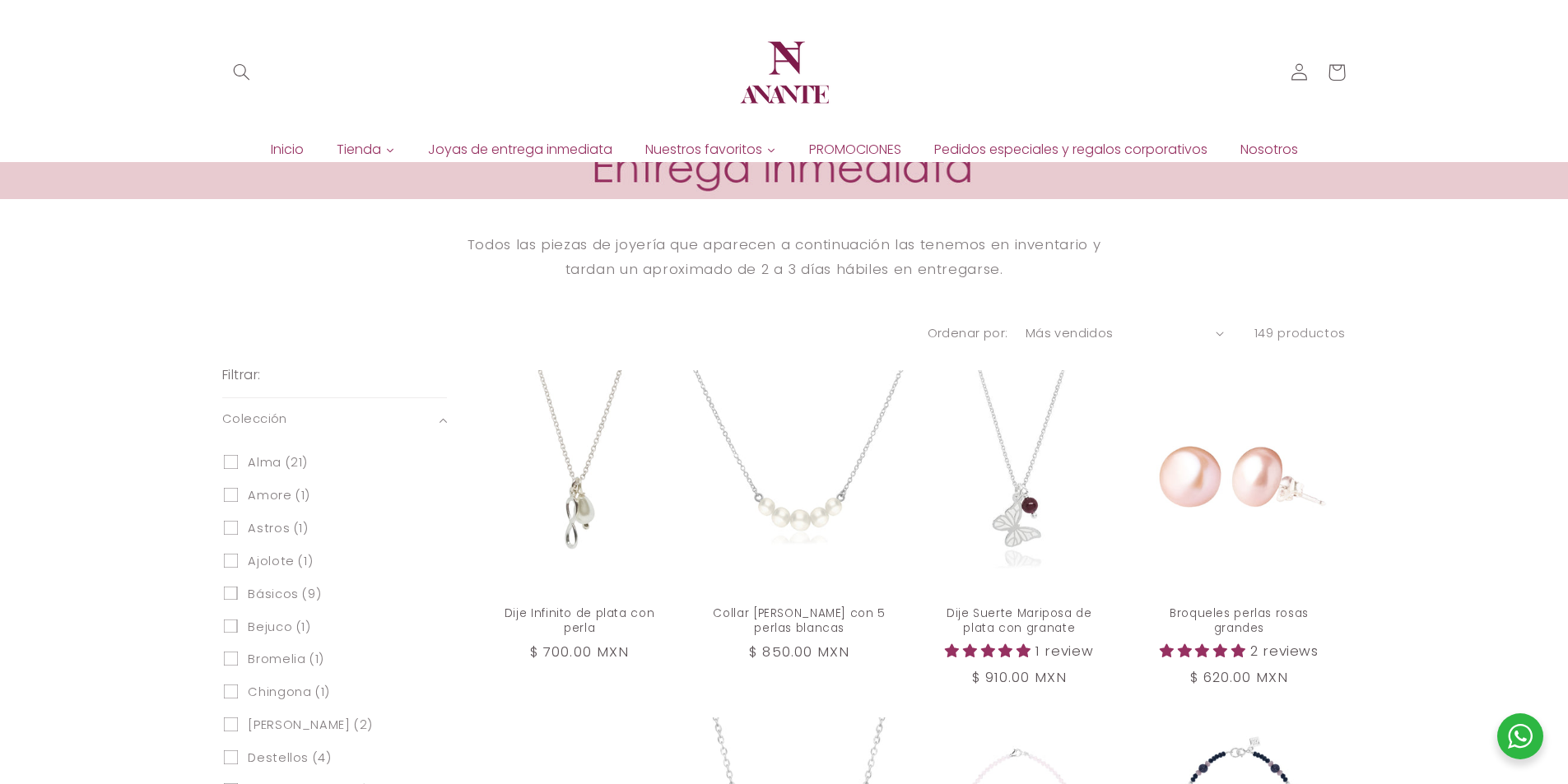
scroll to position [520, 0]
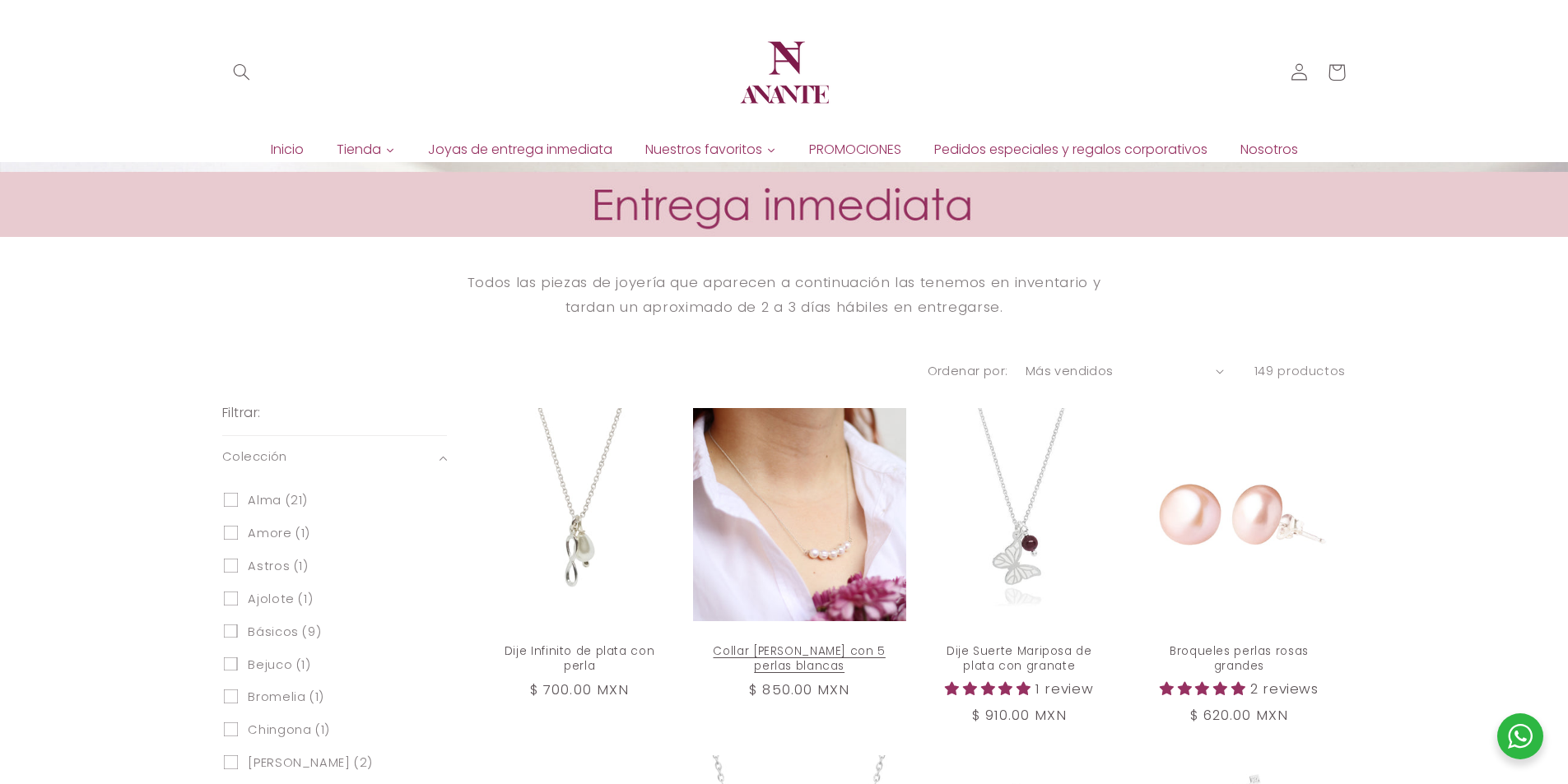
click at [863, 644] on link "Collar [PERSON_NAME] con 5 perlas blancas" at bounding box center [800, 659] width 179 height 30
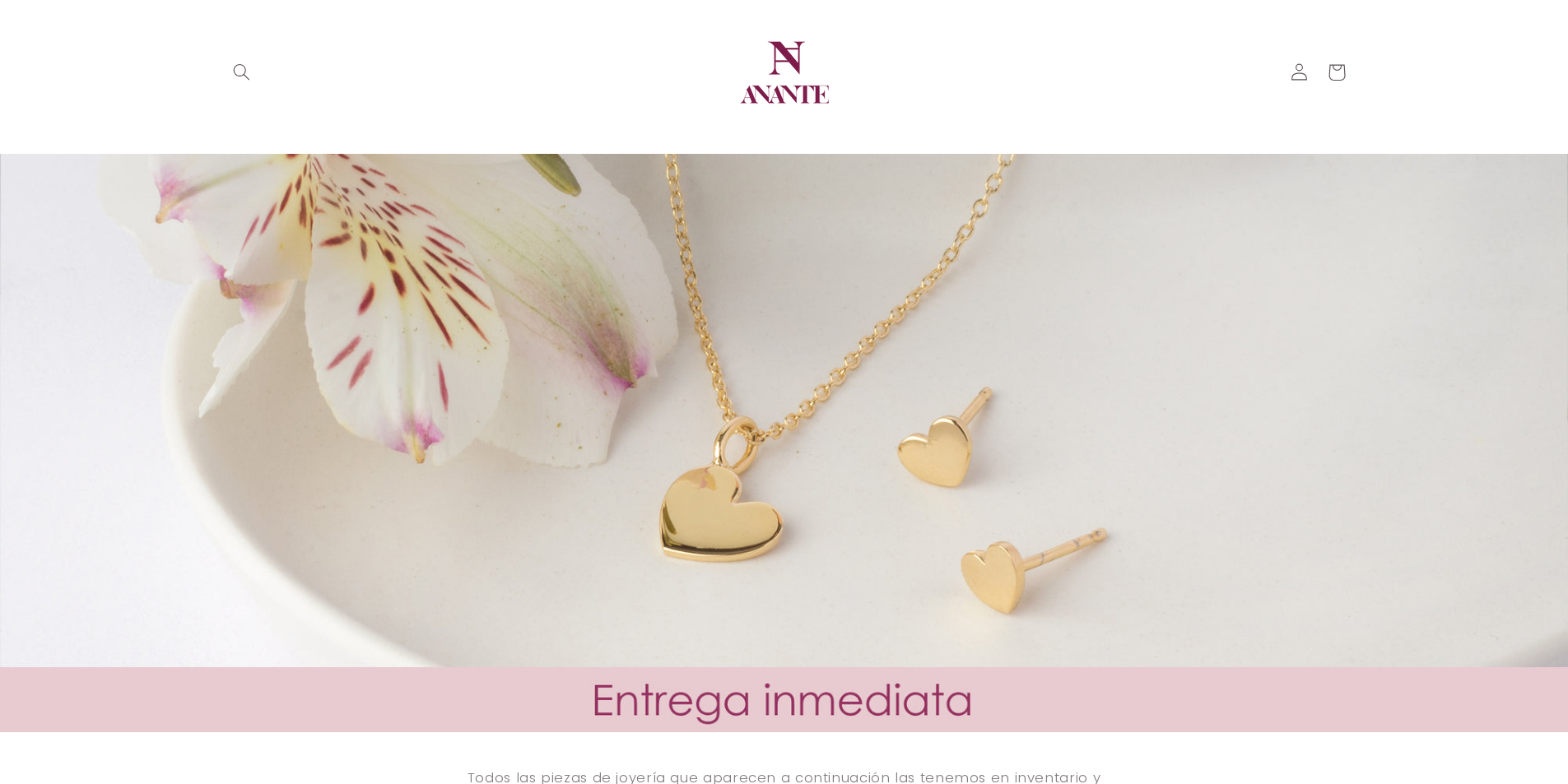
scroll to position [544, 0]
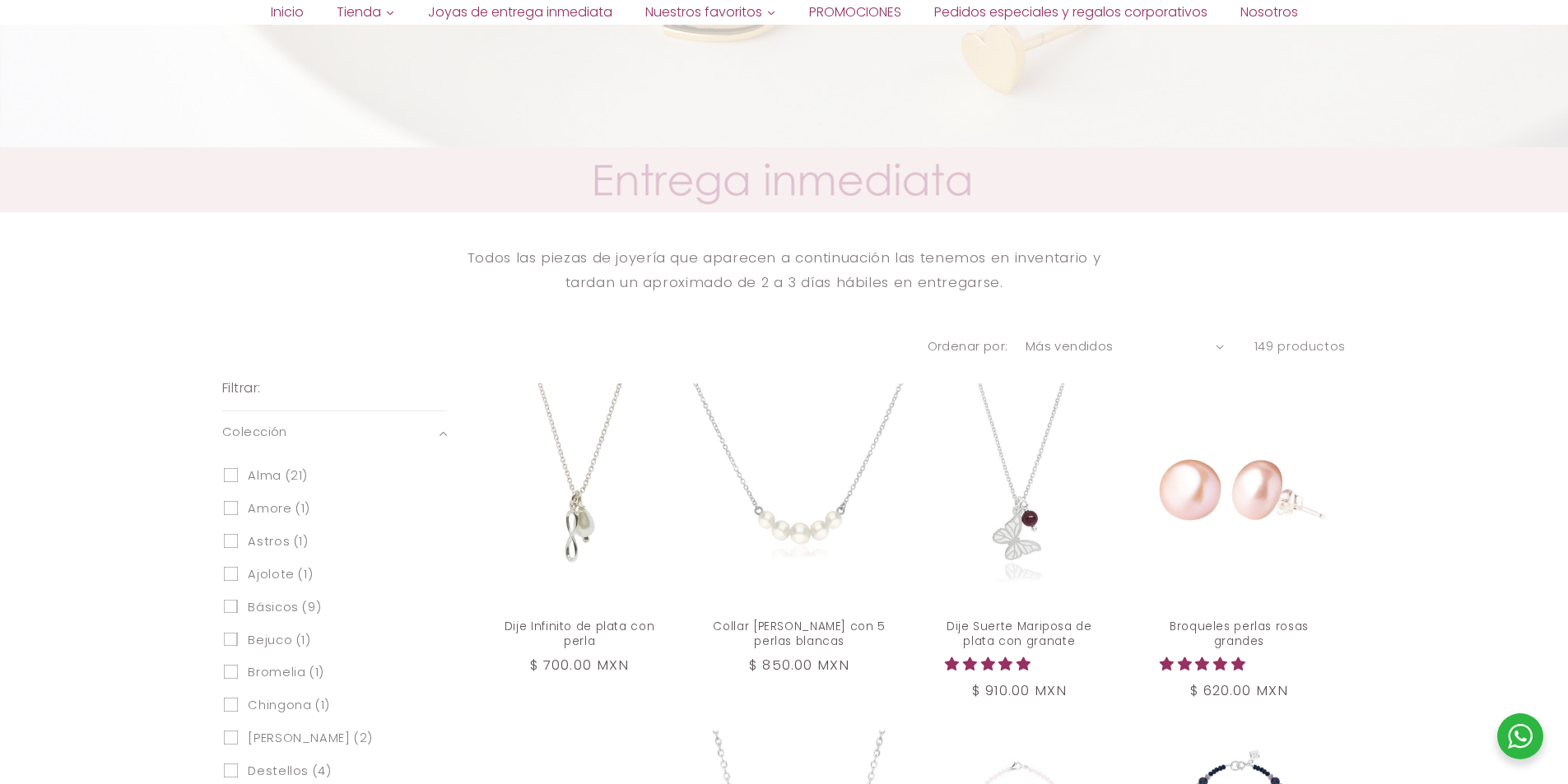
scroll to position [1634, 0]
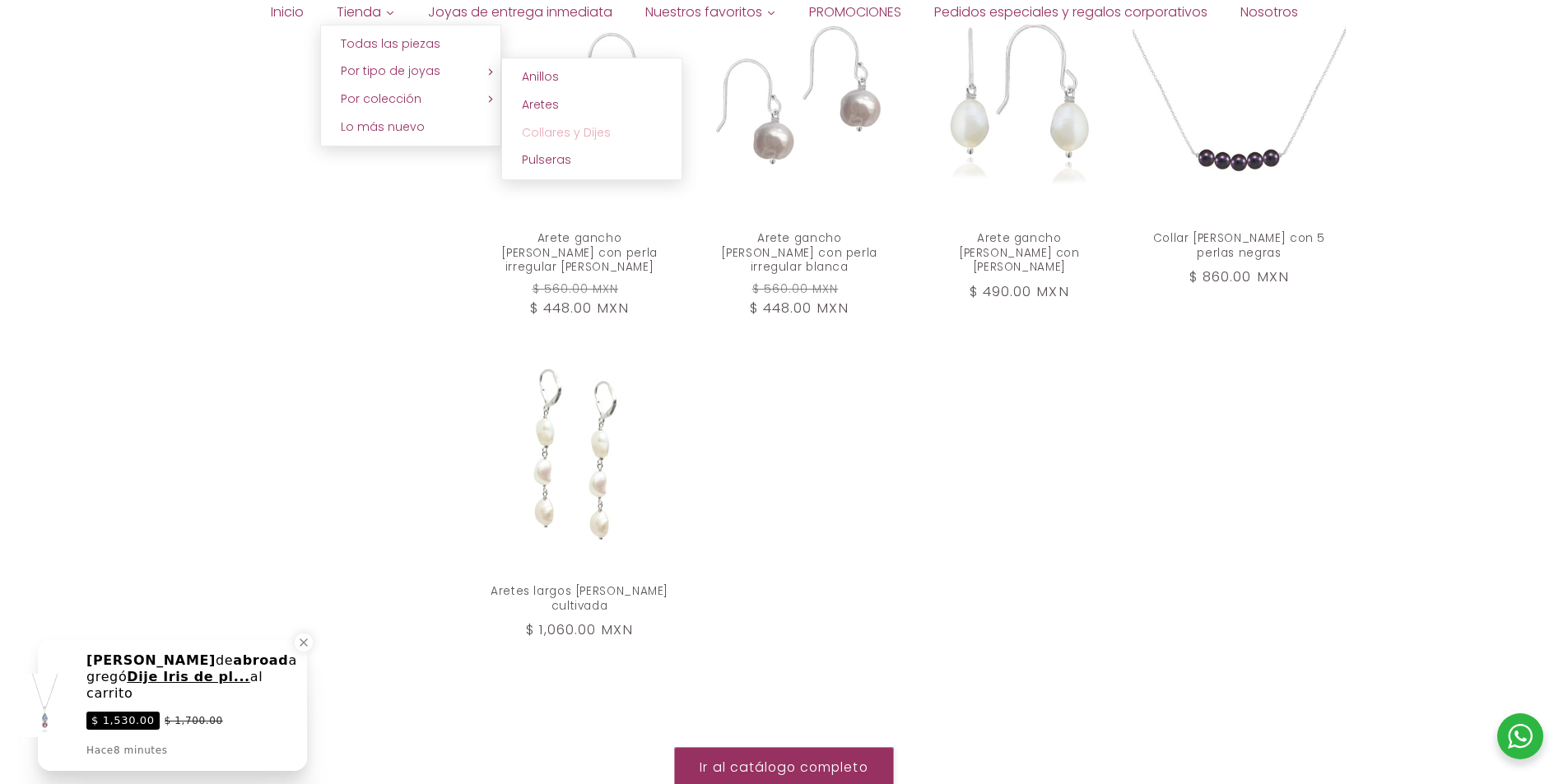
click at [544, 129] on span "Collares y Dijes" at bounding box center [566, 133] width 89 height 17
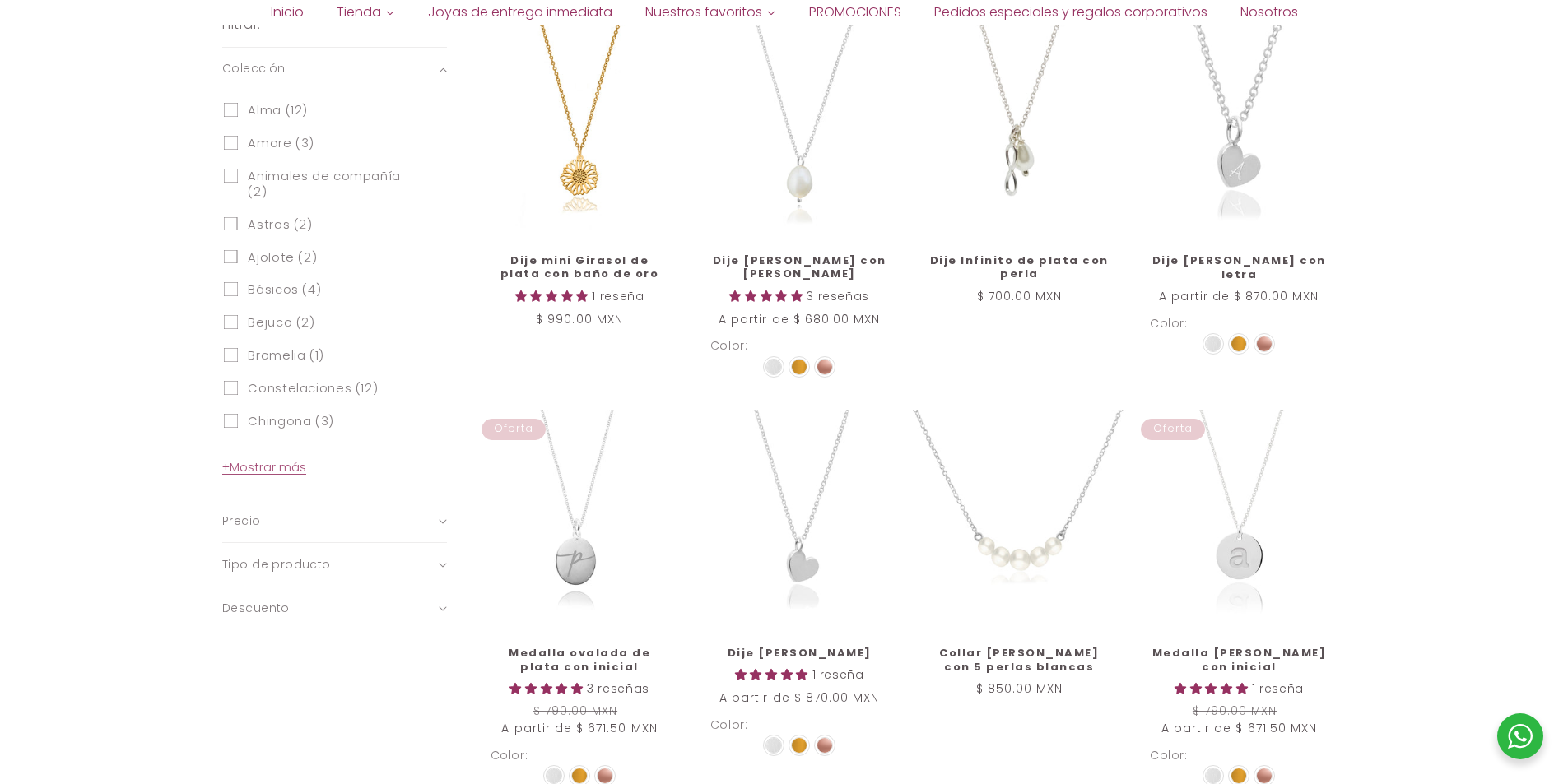
scroll to position [823, 0]
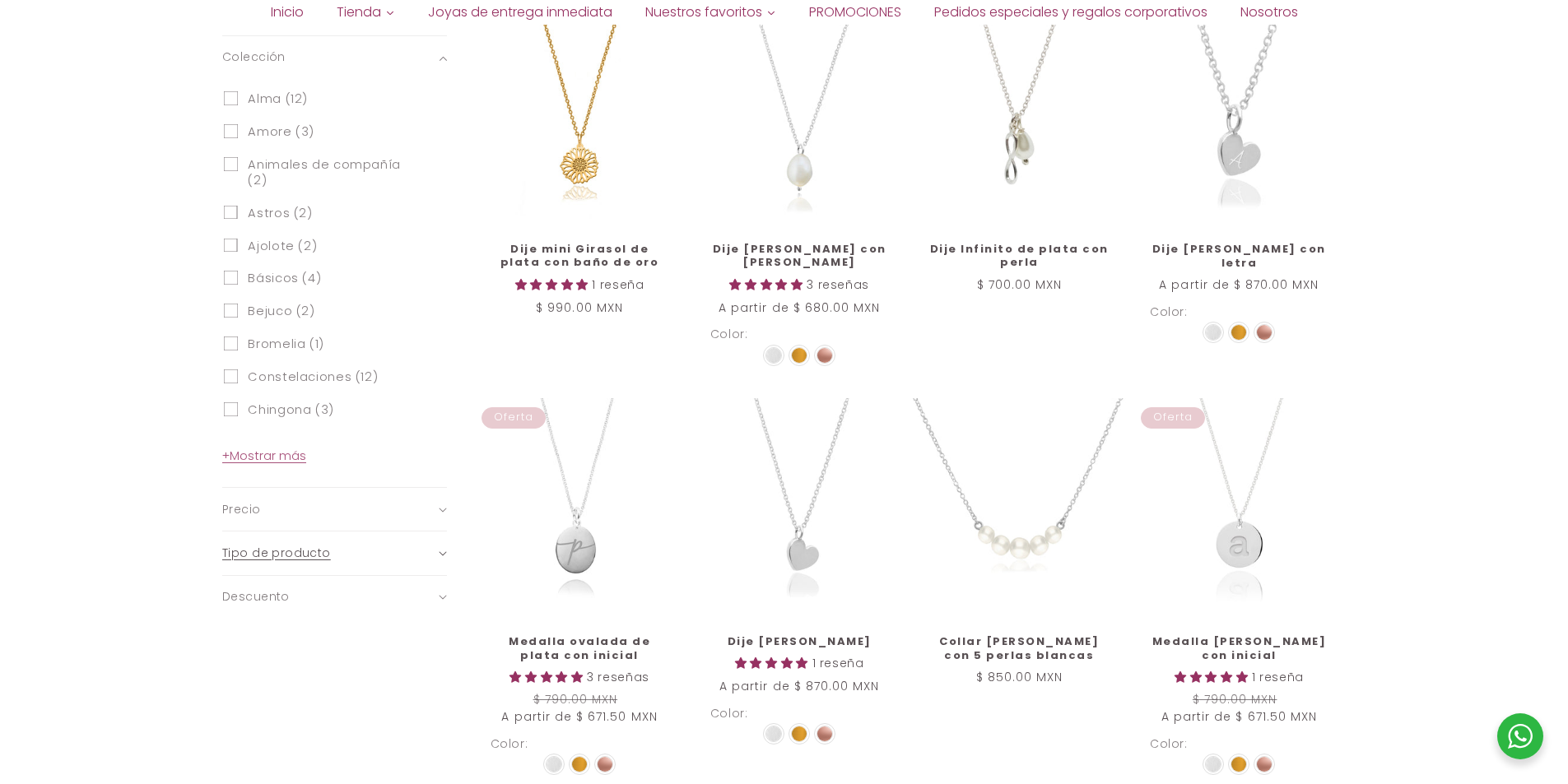
click at [442, 556] on icon "Tipo de producto (0 seleccionado)" at bounding box center [442, 554] width 8 height 4
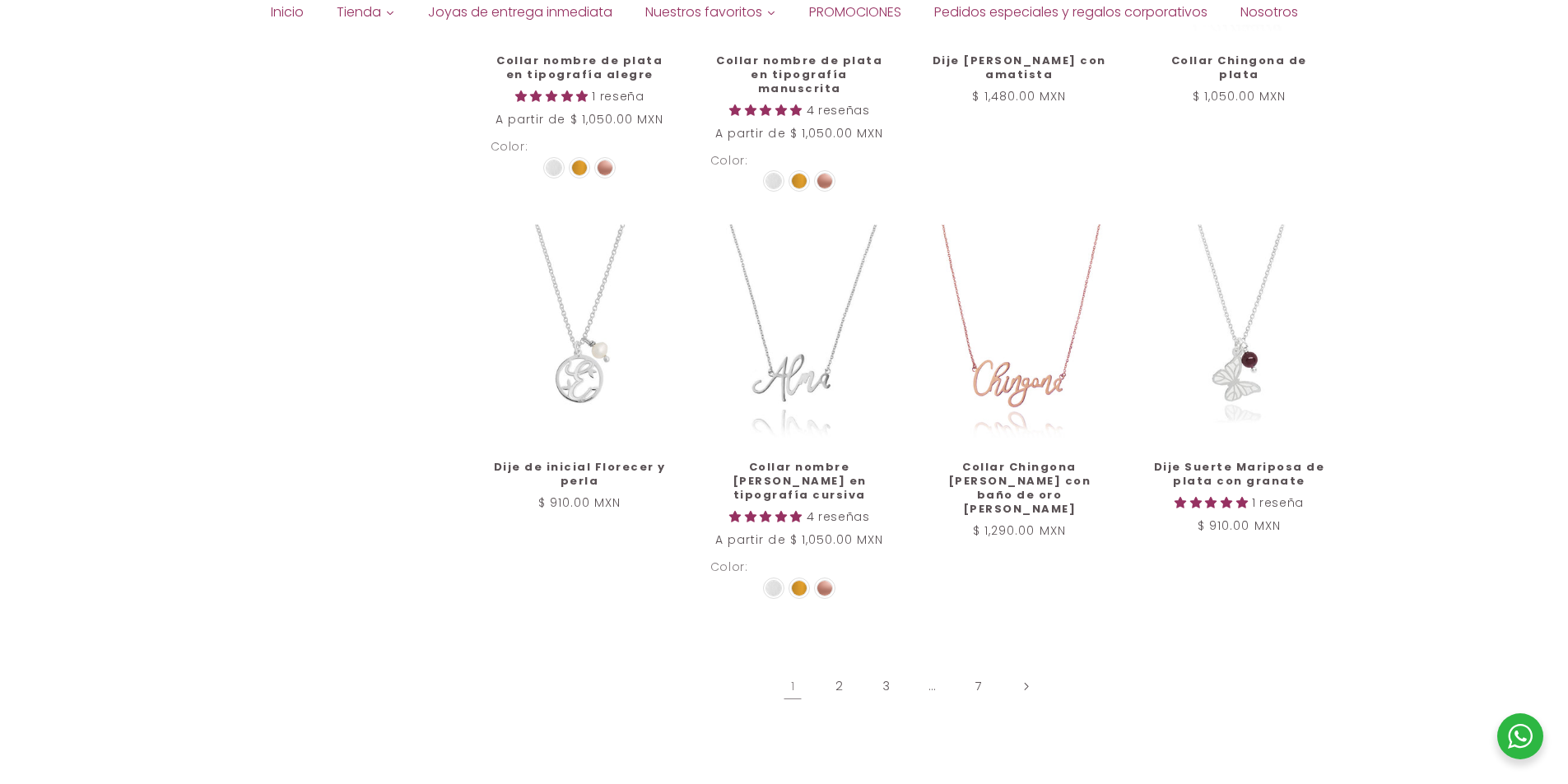
scroll to position [1892, 0]
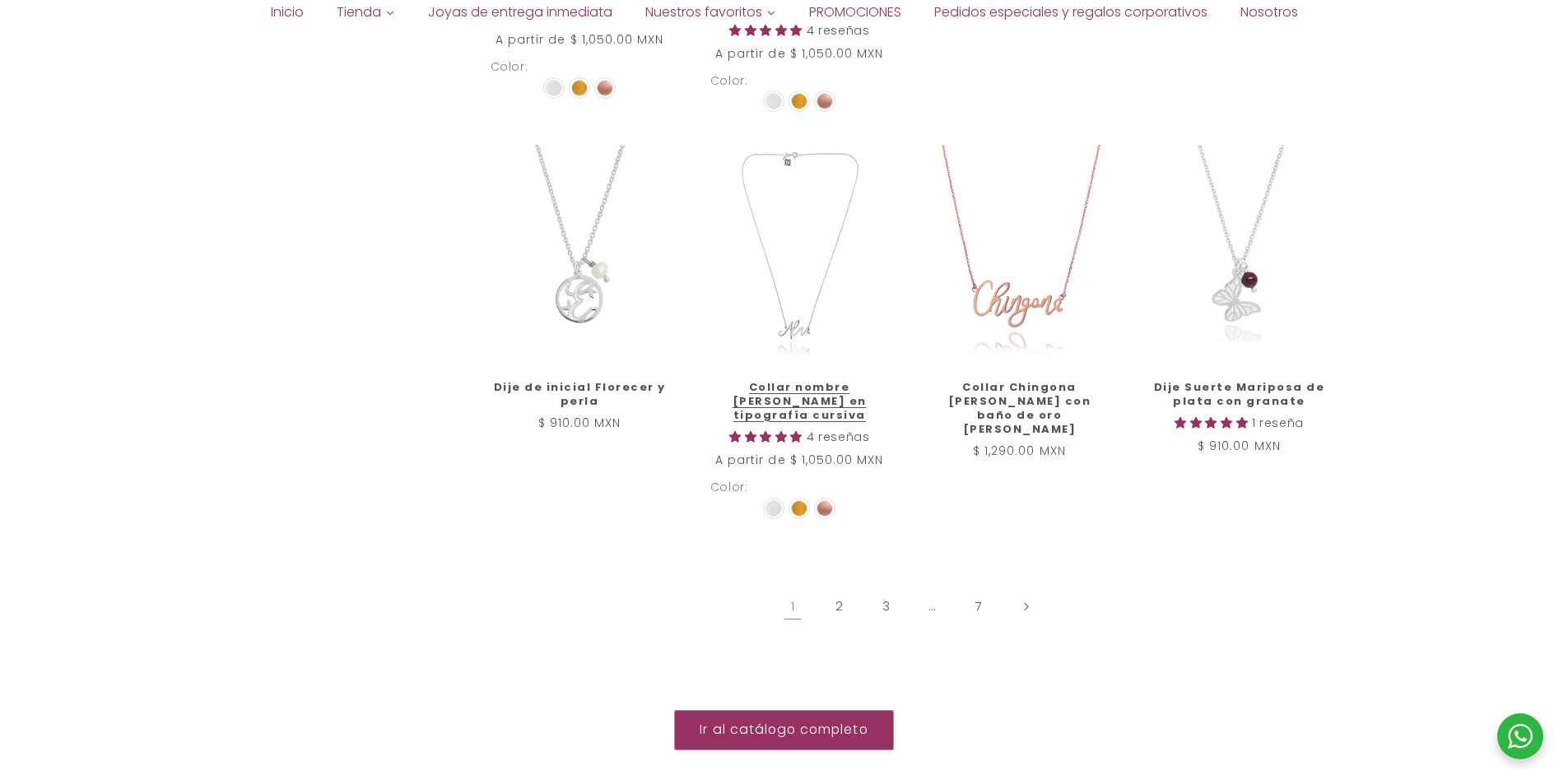
click at [802, 501] on img at bounding box center [800, 509] width 15 height 15
click at [0, 0] on input "radio" at bounding box center [0, 0] width 0 height 0
click at [832, 501] on img at bounding box center [825, 509] width 15 height 15
click at [0, 0] on input "radio" at bounding box center [0, 0] width 0 height 0
click at [807, 500] on div at bounding box center [800, 509] width 17 height 17
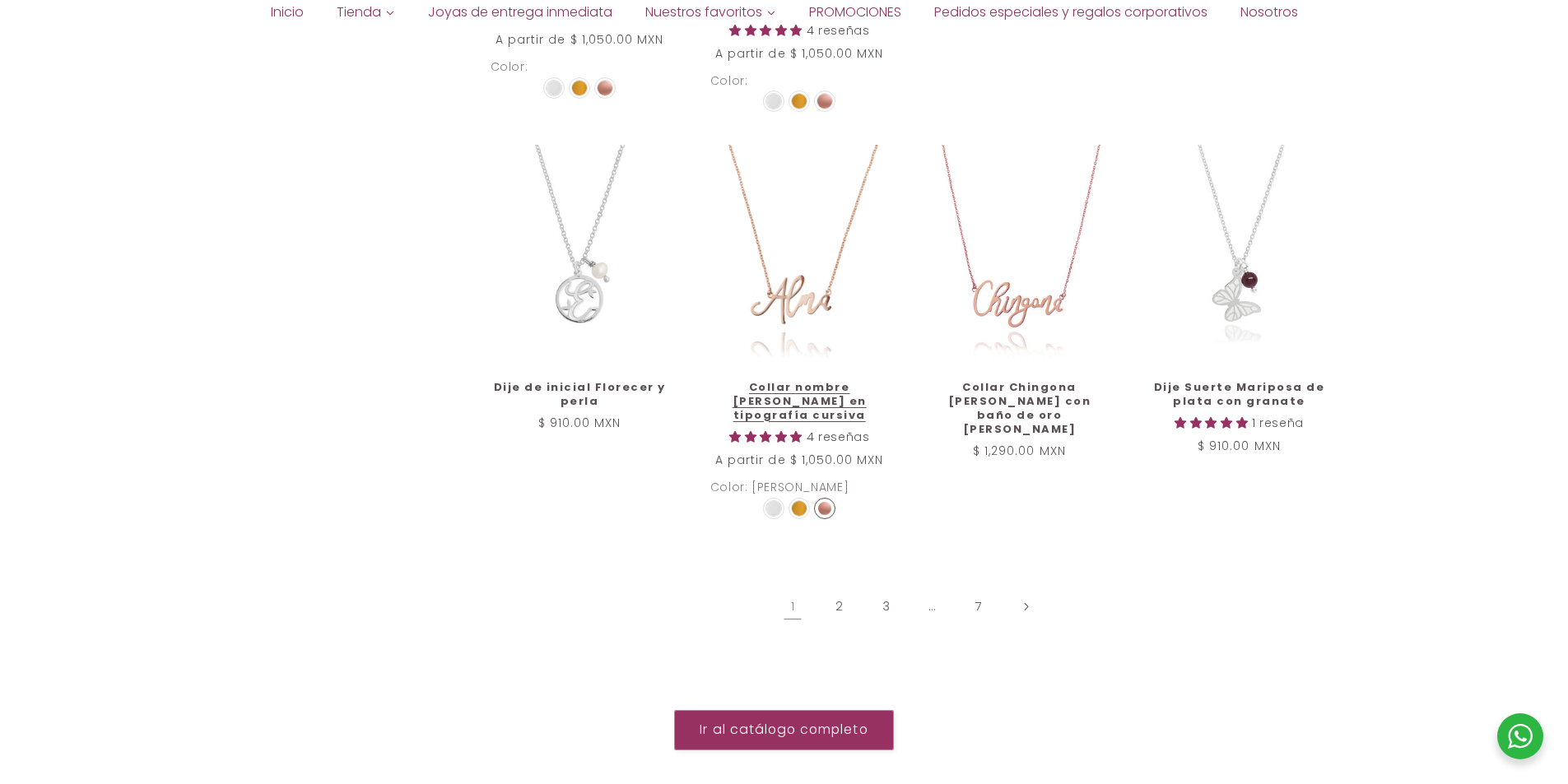
click at [0, 0] on input "radio" at bounding box center [0, 0] width 0 height 0
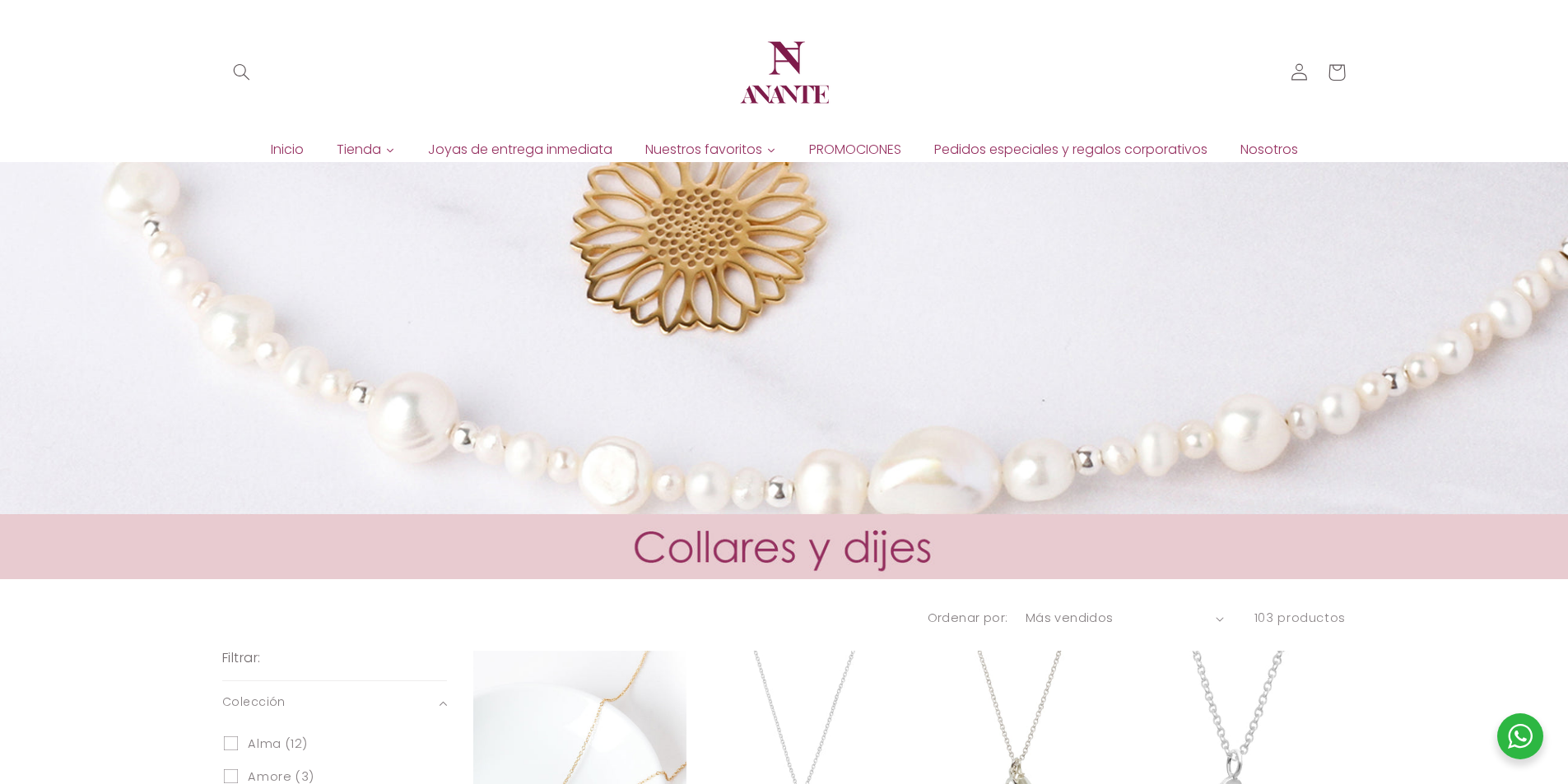
scroll to position [0, 0]
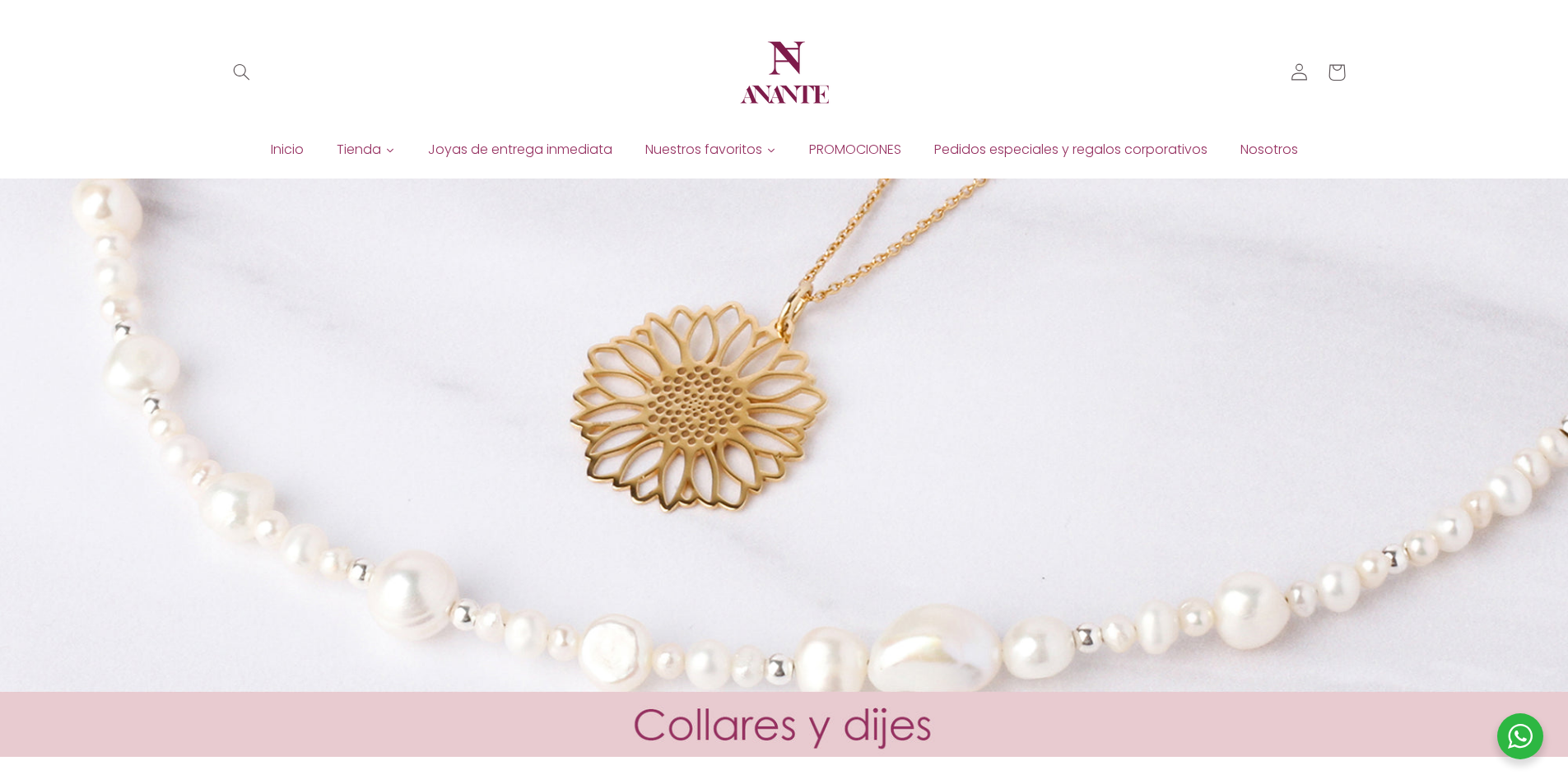
click at [372, 152] on span "Tienda" at bounding box center [358, 149] width 44 height 18
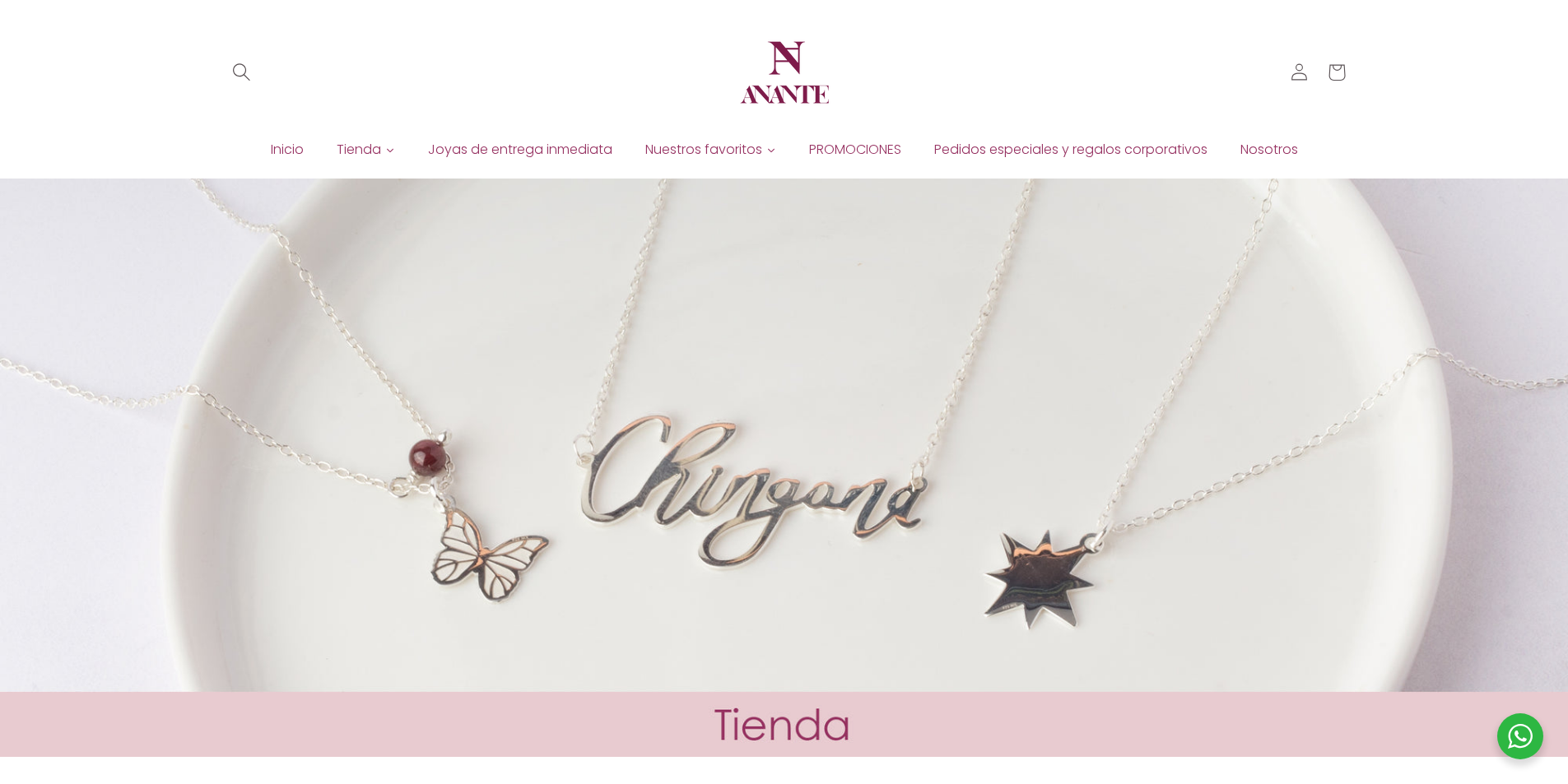
click at [245, 70] on icon "Búsqueda" at bounding box center [241, 71] width 18 height 18
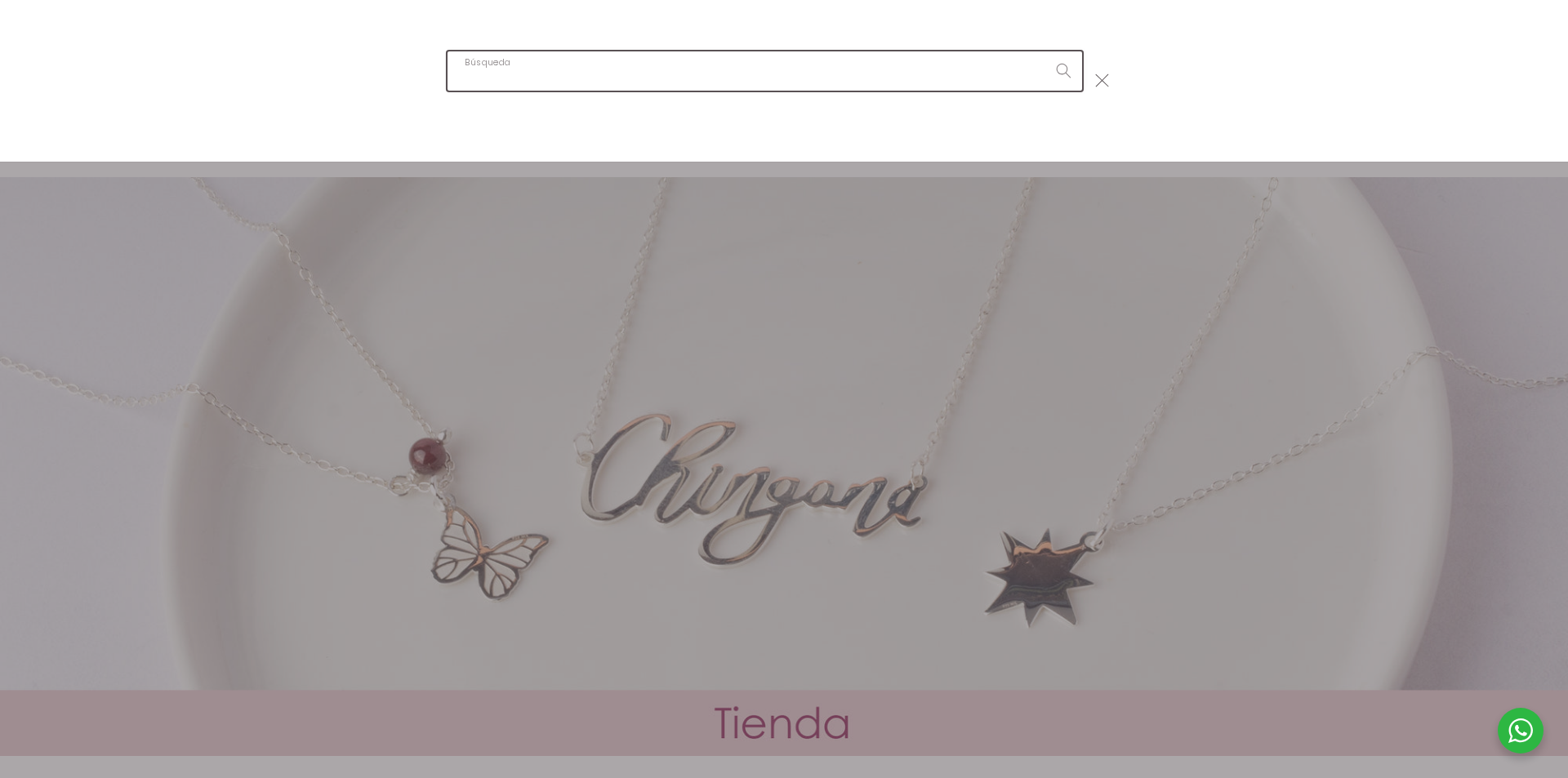
click at [619, 70] on input "Búsqueda" at bounding box center [765, 70] width 635 height 38
type input "COLLAR DE PERLAS CON ORO"
click at [1044, 51] on button "Búsqueda" at bounding box center [1063, 70] width 37 height 37
